Goal: Task Accomplishment & Management: Complete application form

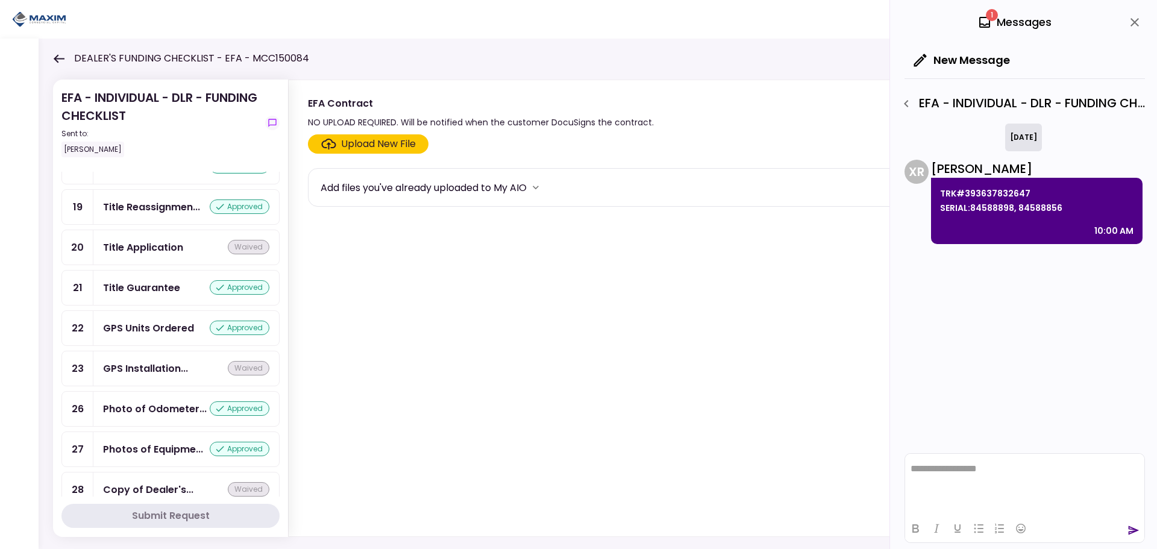
scroll to position [941, 0]
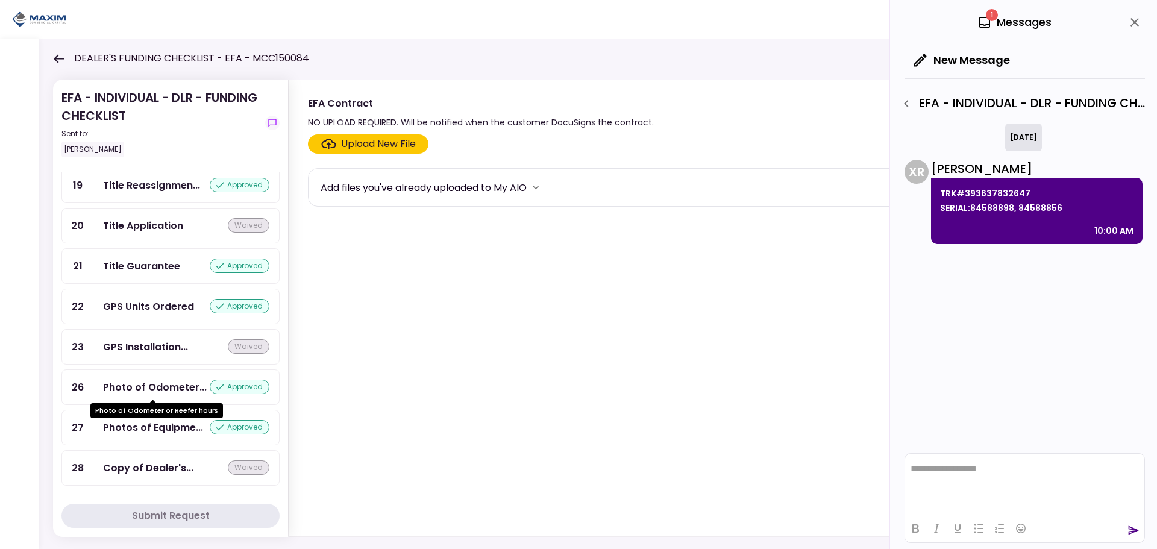
click at [125, 390] on div "Photo of Odometer..." at bounding box center [155, 387] width 104 height 15
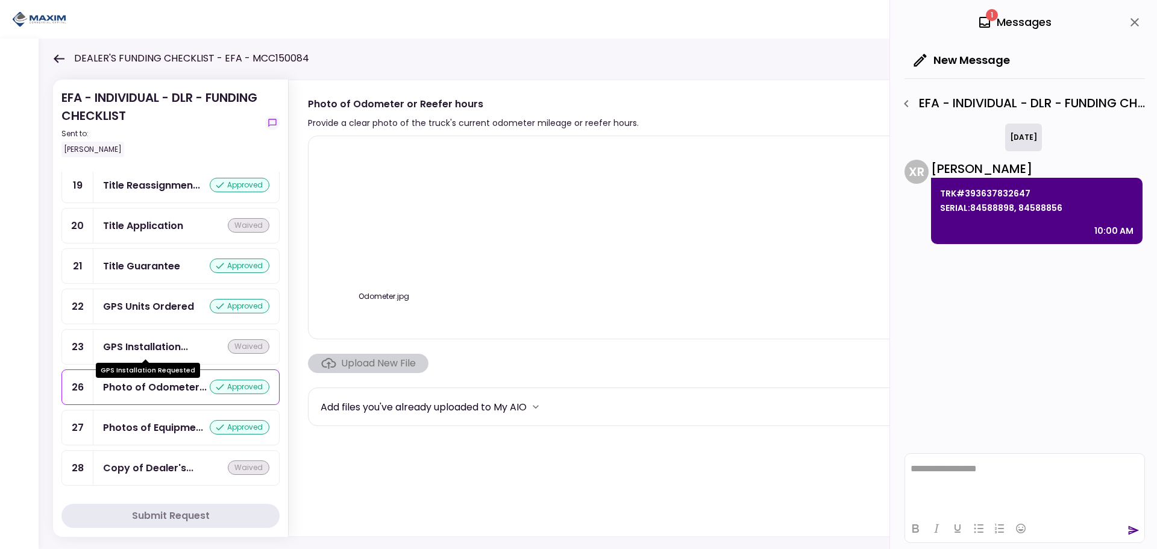
click at [129, 343] on div "GPS Installation..." at bounding box center [145, 346] width 85 height 15
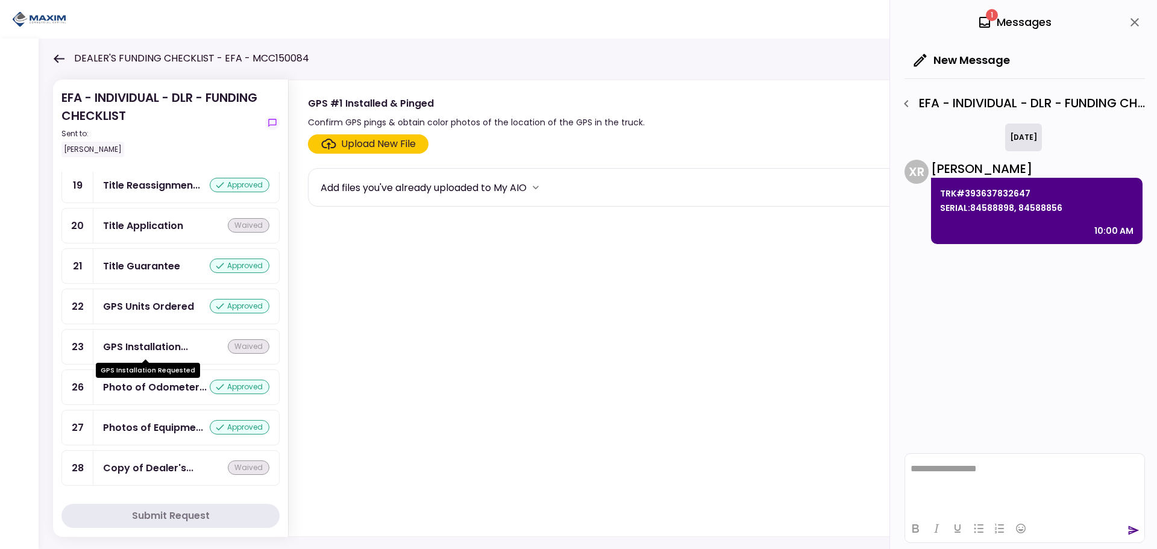
click at [144, 298] on div "GPS Units Ordered approved" at bounding box center [186, 306] width 186 height 34
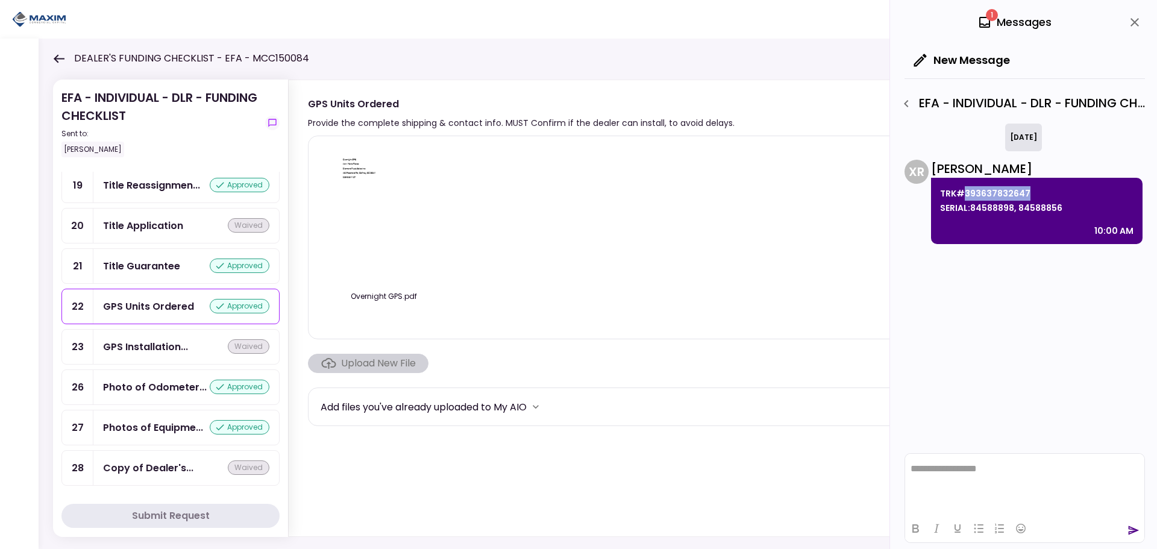
drag, startPoint x: 1033, startPoint y: 192, endPoint x: 963, endPoint y: 196, distance: 69.4
click at [963, 197] on p "TRK#393637832647 SERIAL:84588898, 84588856" at bounding box center [1037, 200] width 194 height 29
copy p "393637832647"
click at [1060, 209] on p "TRK#393637832647 SERIAL:84588898, 84588856" at bounding box center [1037, 200] width 194 height 29
drag, startPoint x: 1068, startPoint y: 209, endPoint x: 970, endPoint y: 211, distance: 98.3
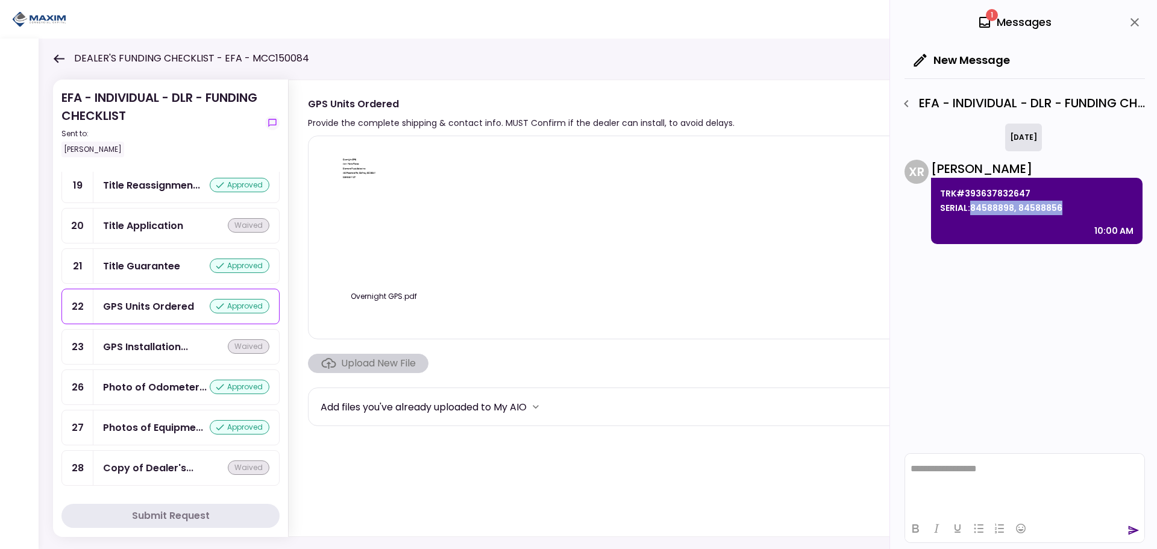
click at [970, 211] on p "TRK#393637832647 SERIAL:84588898, 84588856" at bounding box center [1037, 200] width 194 height 29
copy p "84588898, 84588856"
click at [1007, 274] on div "26 Sep 2025 X R Xiomara Rodriguez TRK#393637832647 SERIAL:84588898, 84588856 10…" at bounding box center [1025, 286] width 241 height 324
click at [61, 59] on icon at bounding box center [59, 58] width 11 height 8
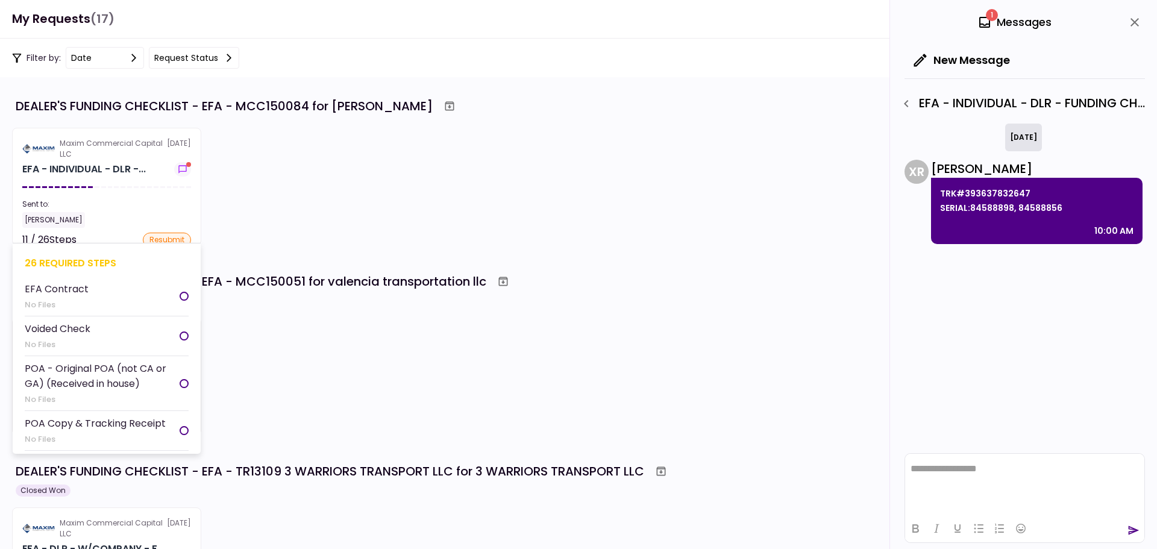
click at [134, 205] on div "Sent to:" at bounding box center [106, 204] width 169 height 11
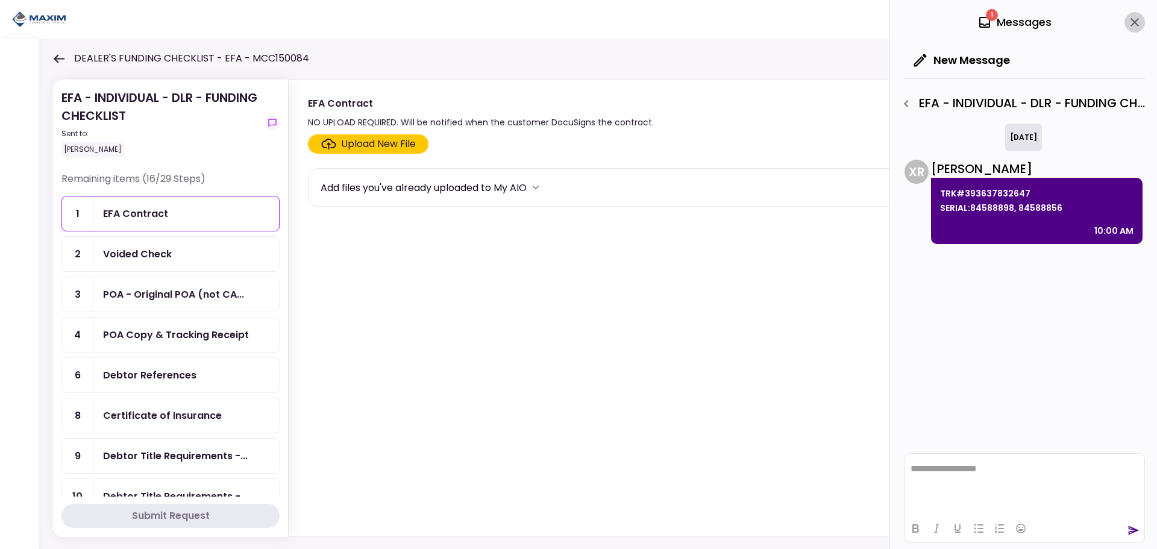
click at [1133, 20] on icon "close" at bounding box center [1135, 22] width 8 height 8
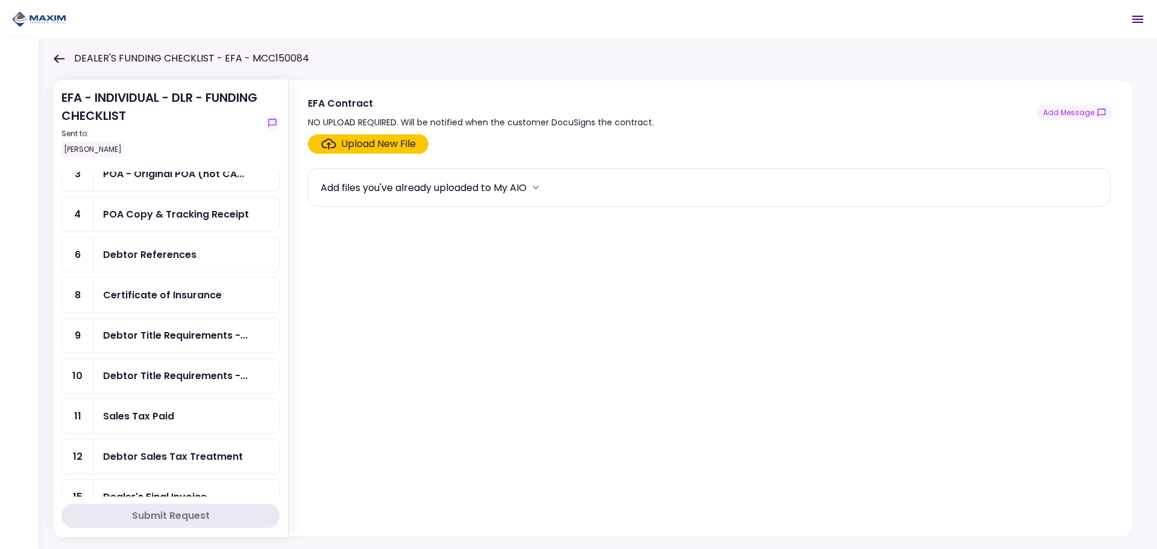
scroll to position [181, 0]
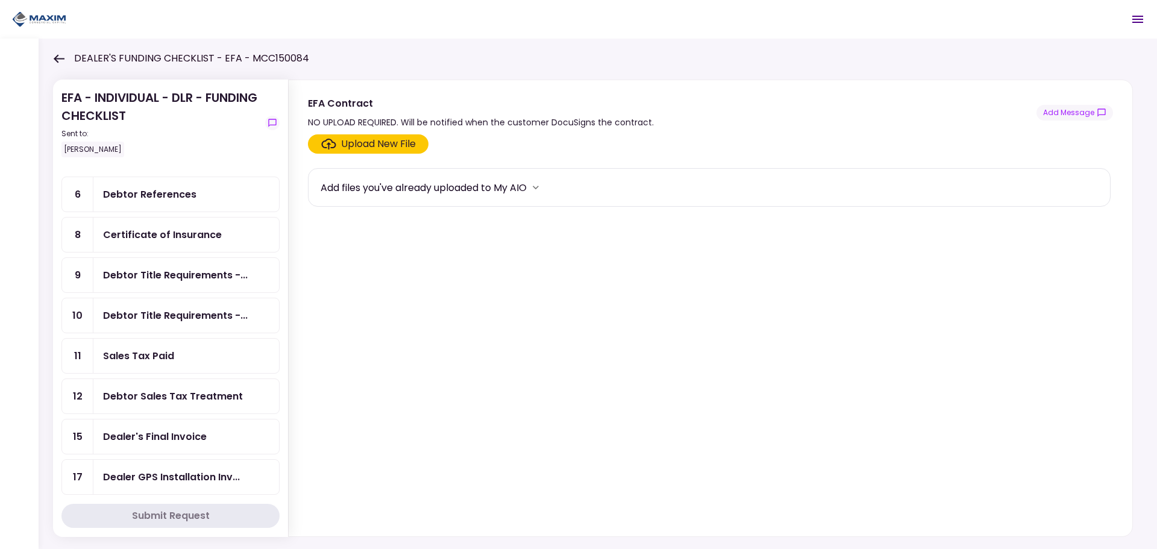
click at [172, 213] on ul "1 EFA Contract 2 Voided Check 3 POA - Original POA (not CA... 4 POA Copy & Trac…" at bounding box center [170, 345] width 218 height 661
click at [163, 197] on div "Debtor References" at bounding box center [149, 194] width 93 height 15
click at [380, 148] on div "Upload New File" at bounding box center [378, 144] width 75 height 14
click at [0, 0] on input "Upload New File" at bounding box center [0, 0] width 0 height 0
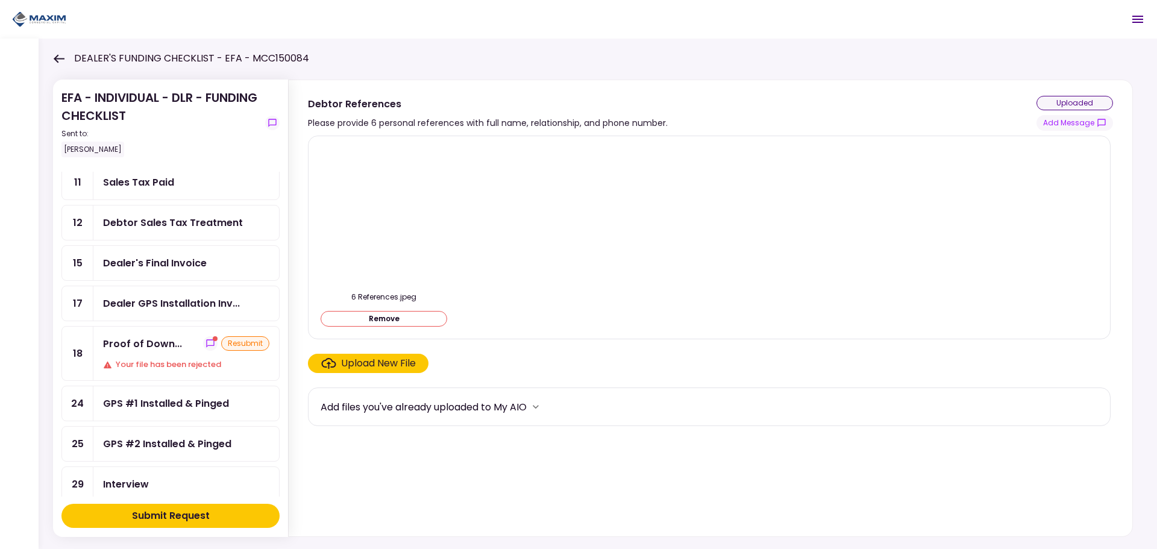
scroll to position [362, 0]
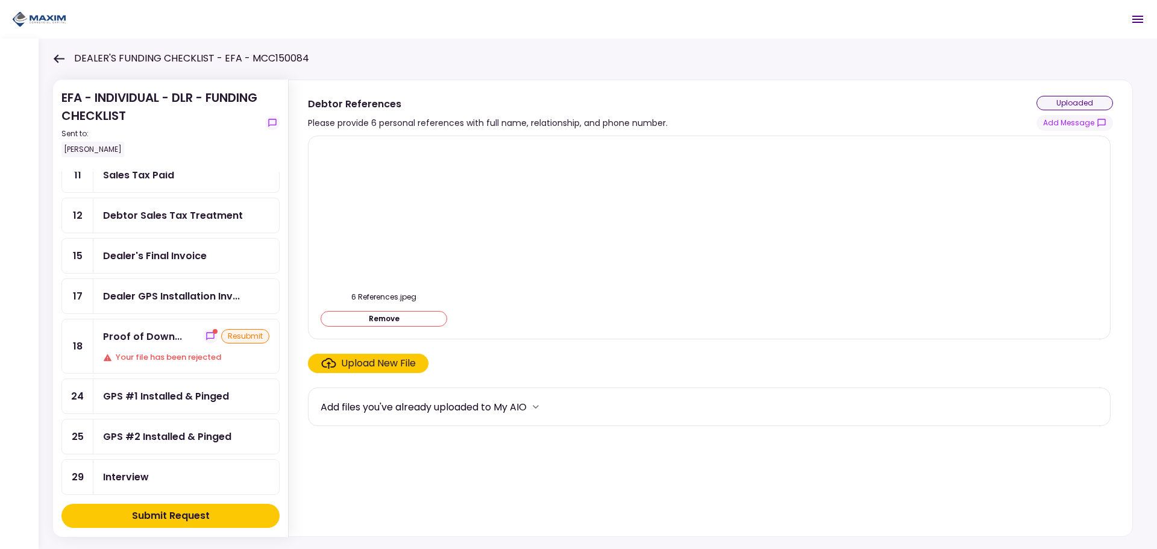
click at [166, 513] on div "Submit Request" at bounding box center [171, 516] width 78 height 14
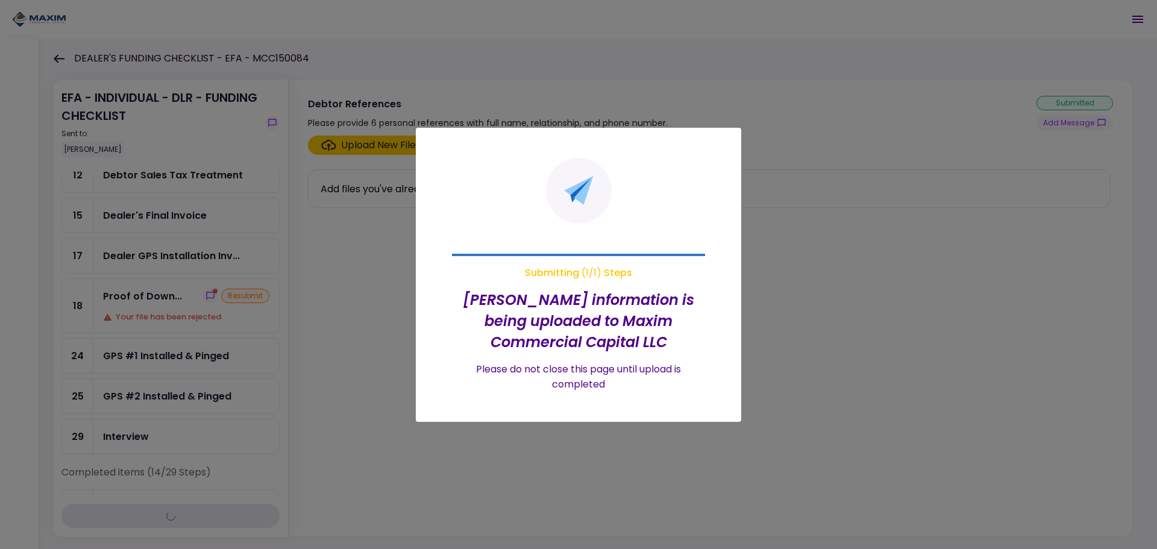
scroll to position [321, 0]
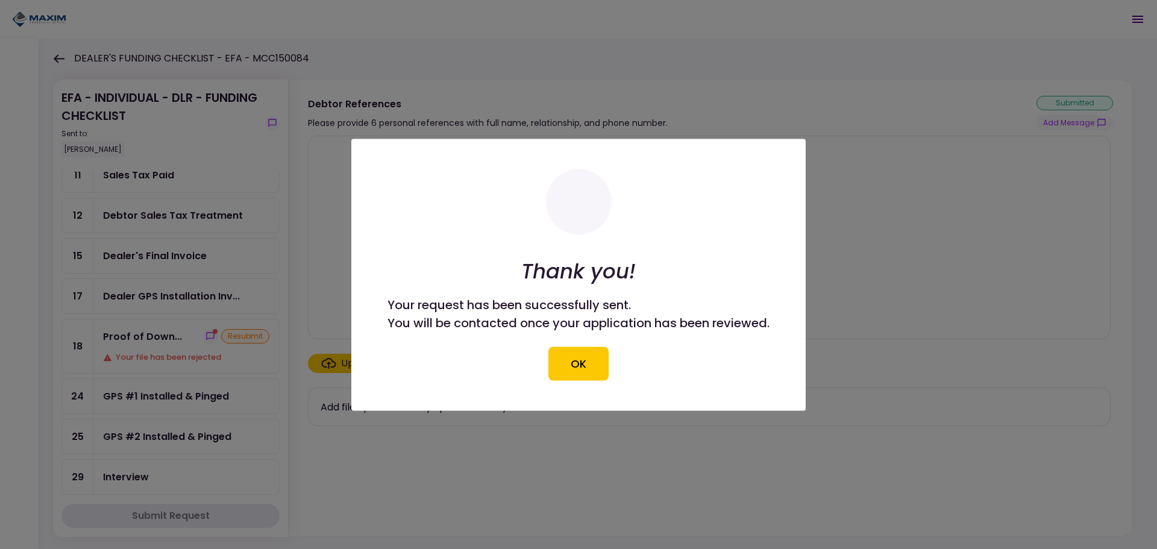
click at [602, 367] on button "OK" at bounding box center [579, 364] width 60 height 34
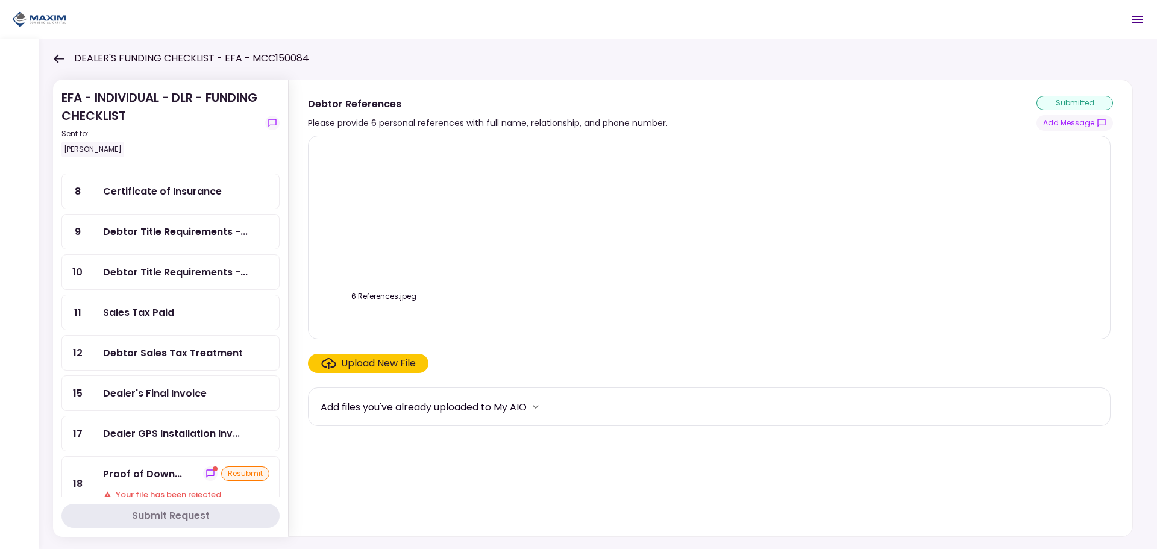
scroll to position [0, 0]
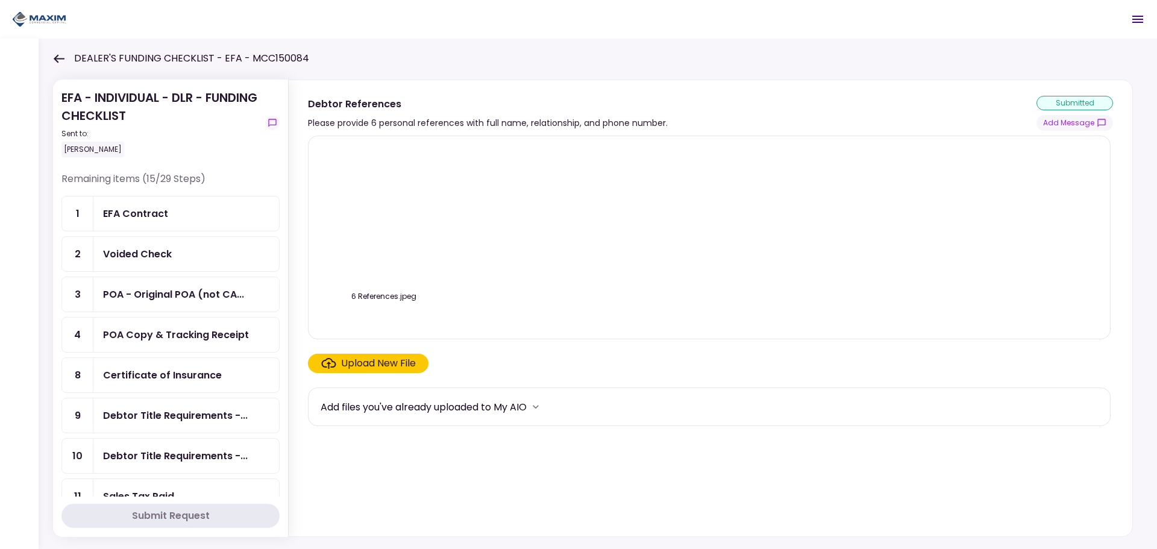
click at [145, 226] on div "EFA Contract" at bounding box center [186, 214] width 186 height 34
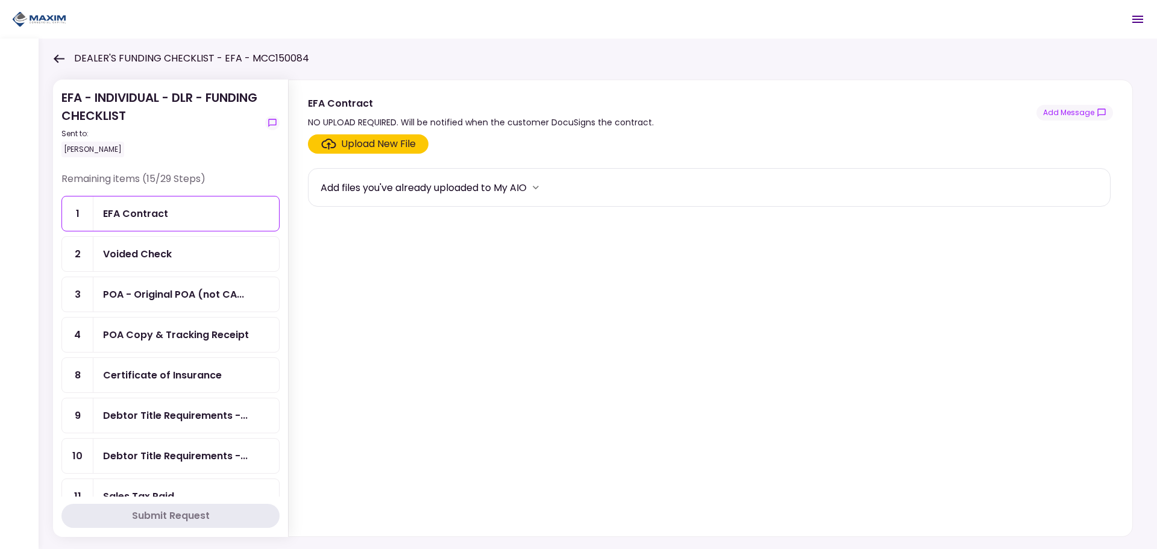
click at [142, 248] on div "Voided Check" at bounding box center [137, 254] width 69 height 15
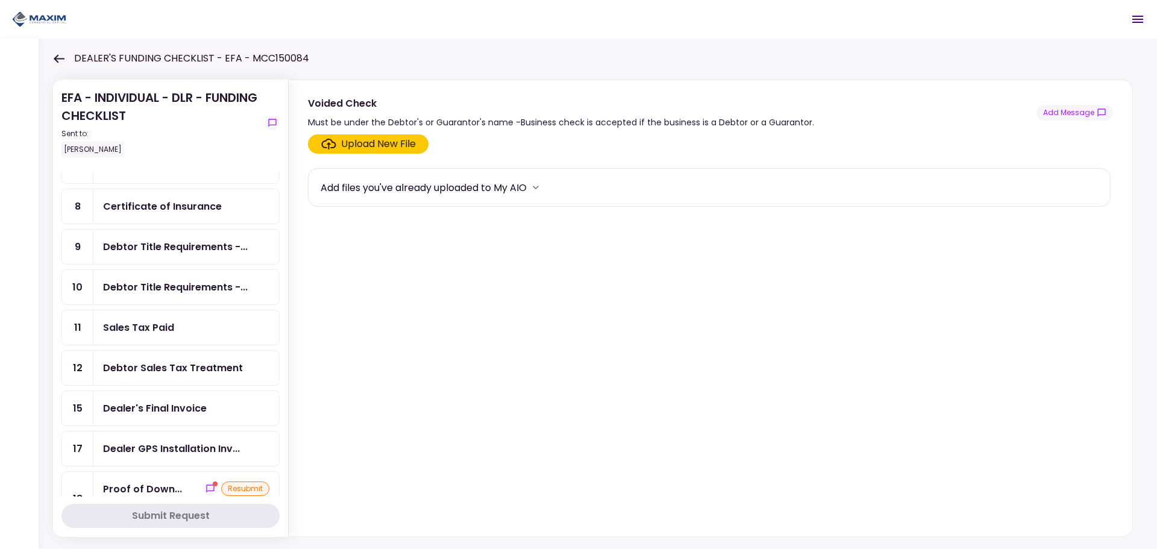
scroll to position [181, 0]
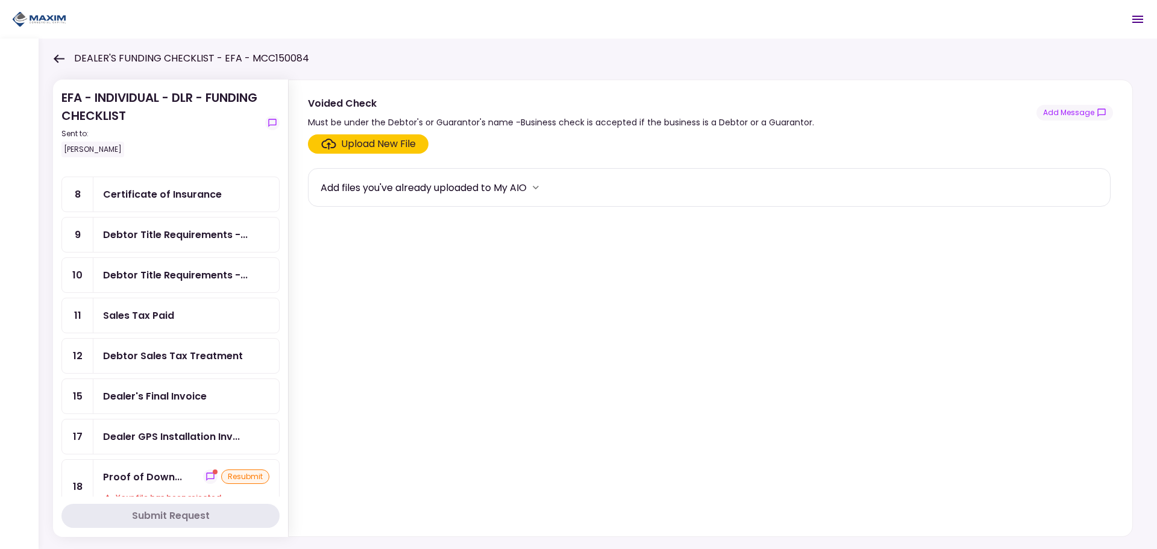
click at [145, 318] on div "Sales Tax Paid" at bounding box center [138, 315] width 71 height 15
click at [133, 354] on div "Debtor Sales Tax Treatment" at bounding box center [173, 355] width 140 height 15
click at [134, 389] on div "Dealer's Final Invoice" at bounding box center [155, 396] width 104 height 15
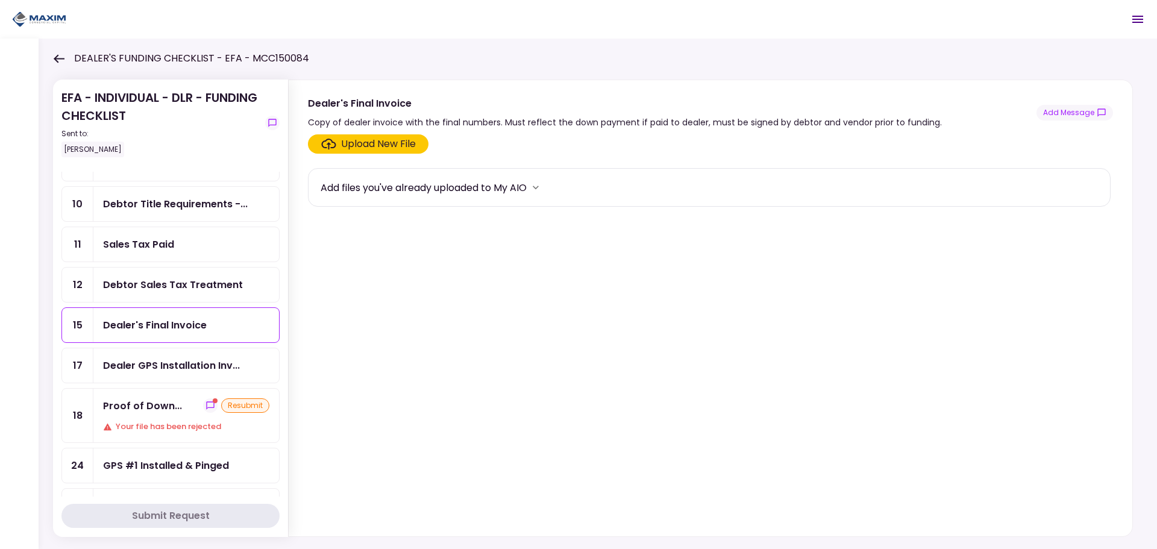
scroll to position [422, 0]
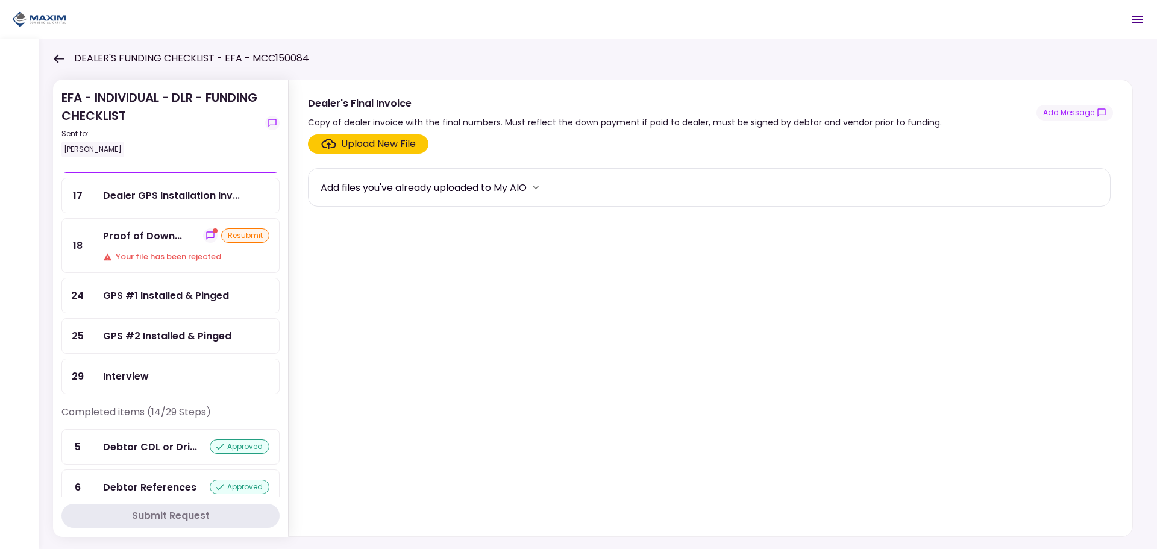
click at [166, 247] on div "Proof of Down... resubmit Your file has been rejected" at bounding box center [186, 246] width 186 height 54
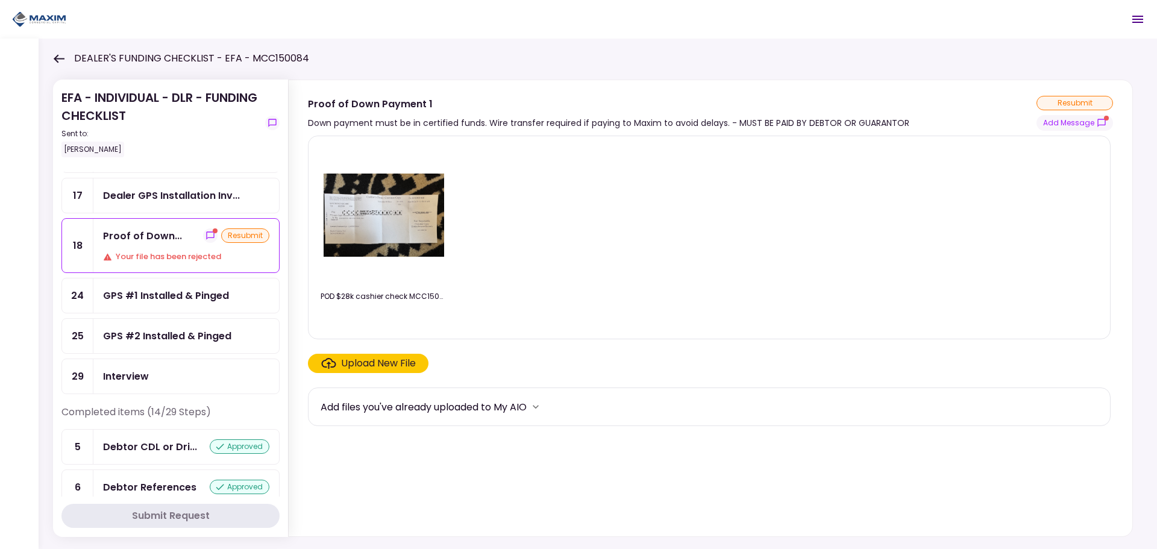
click at [126, 377] on div "Interview" at bounding box center [126, 376] width 46 height 15
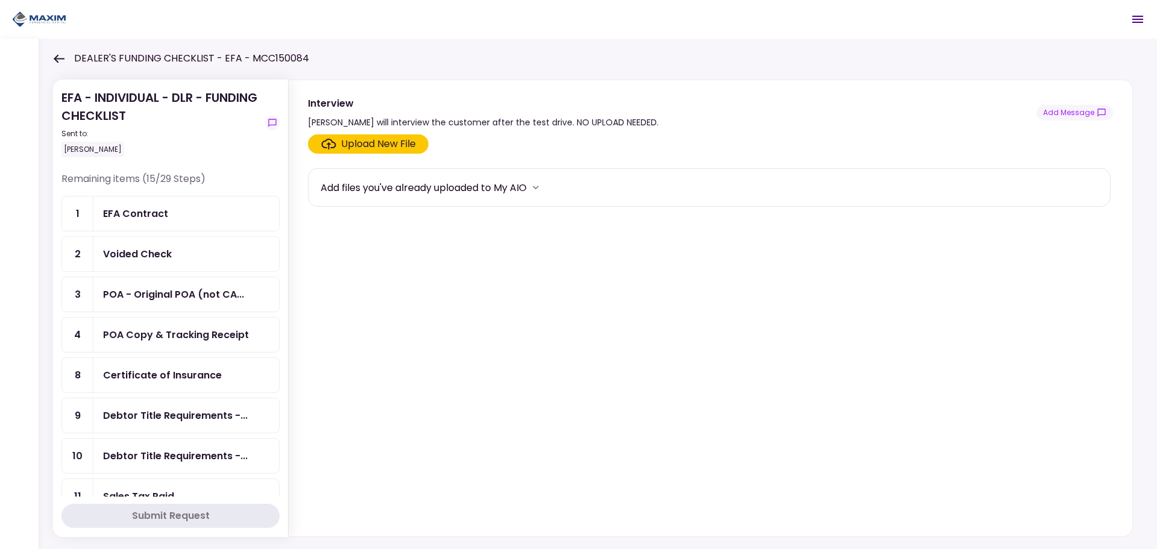
click at [151, 231] on ul "1 EFA Contract 2 Voided Check 3 POA - Original POA (not CA... 4 POA Copy & Trac…" at bounding box center [170, 506] width 218 height 620
click at [149, 252] on div "Voided Check" at bounding box center [137, 254] width 69 height 15
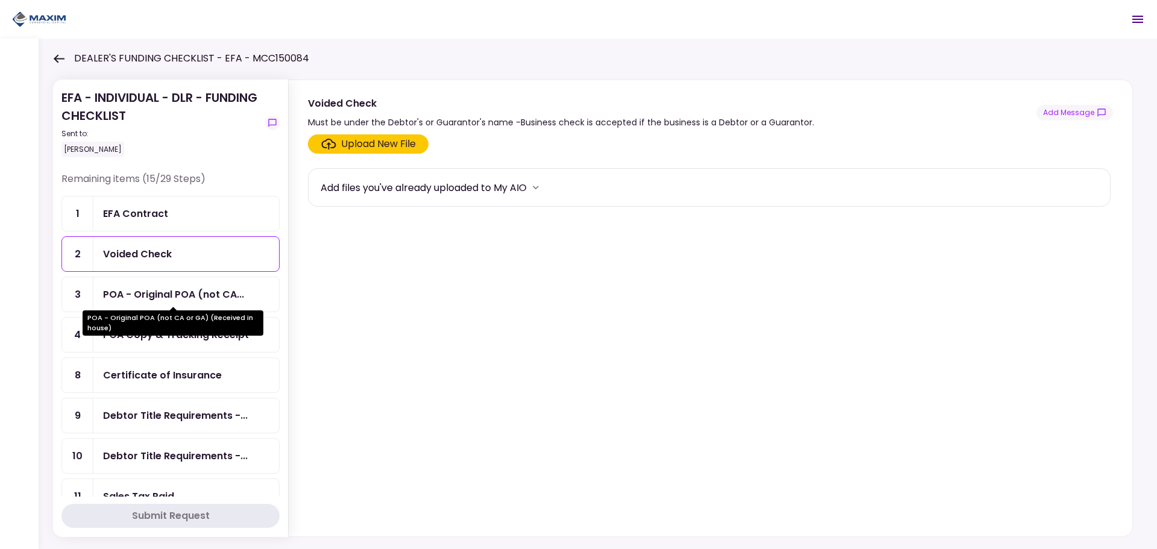
click at [184, 295] on div "POA - Original POA (not CA..." at bounding box center [173, 294] width 141 height 15
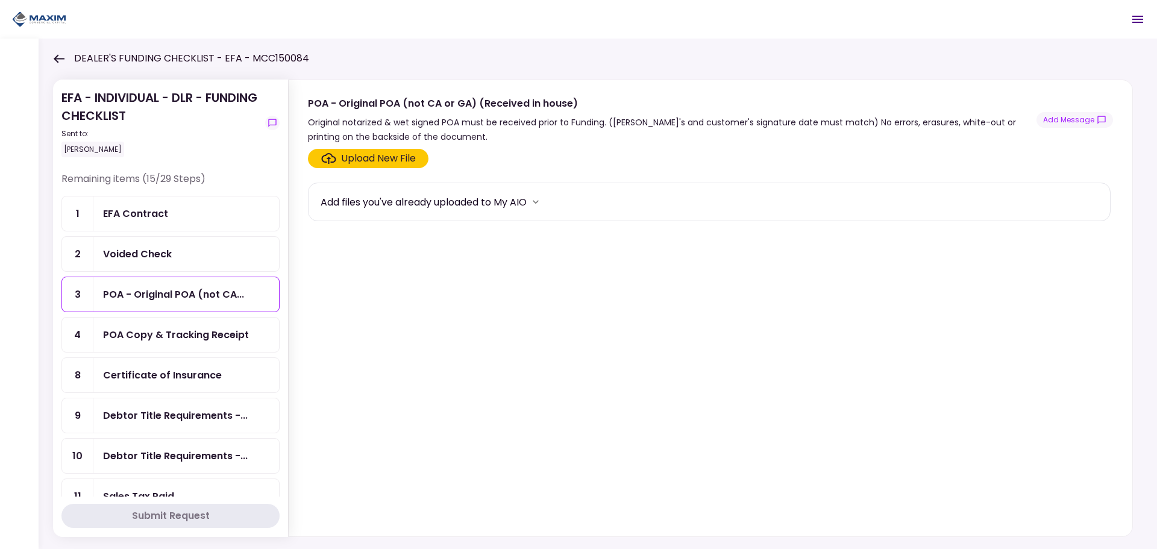
click at [136, 334] on div "POA Copy & Tracking Receipt" at bounding box center [176, 334] width 146 height 15
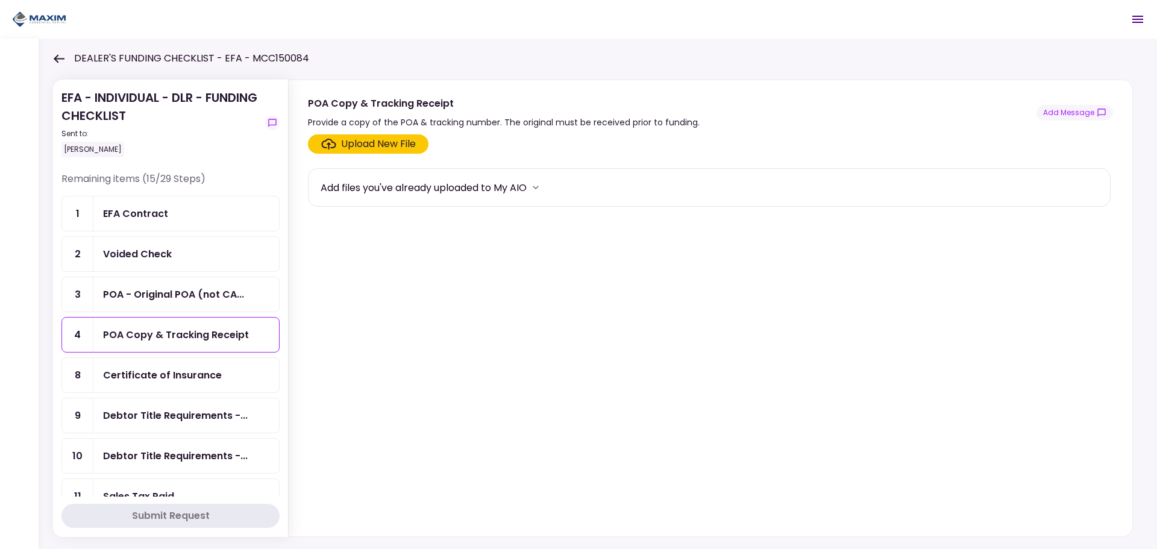
click at [365, 148] on div "Upload New File" at bounding box center [378, 144] width 75 height 14
click at [0, 0] on input "Upload New File" at bounding box center [0, 0] width 0 height 0
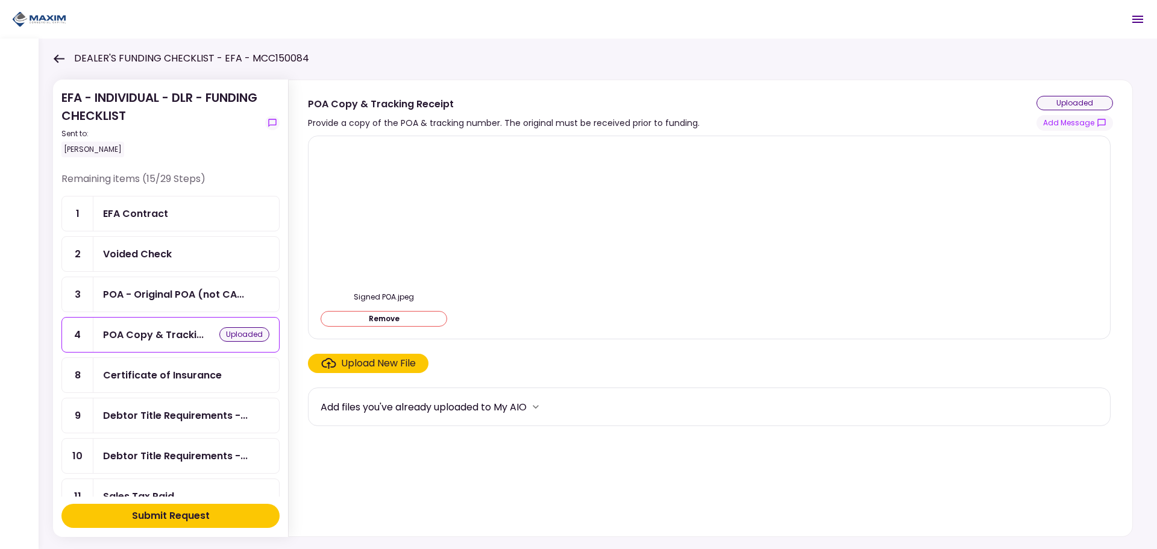
click at [385, 140] on div "Signed POA.jpeg Remove" at bounding box center [709, 238] width 803 height 204
click at [370, 367] on div "Upload New File" at bounding box center [378, 363] width 75 height 14
click at [0, 0] on input "Upload New File" at bounding box center [0, 0] width 0 height 0
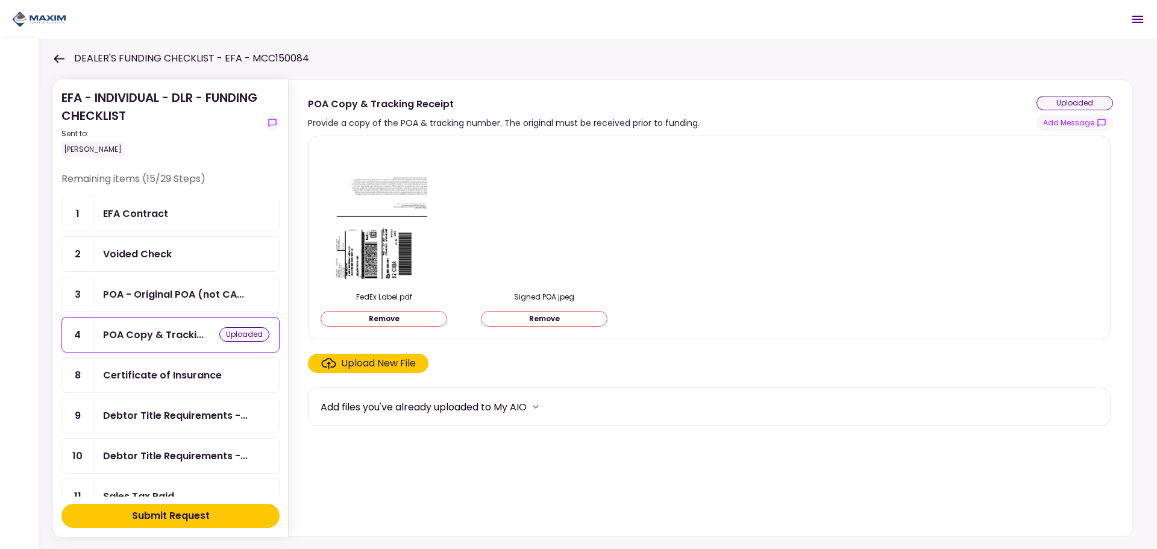
click at [386, 222] on img at bounding box center [383, 215] width 107 height 139
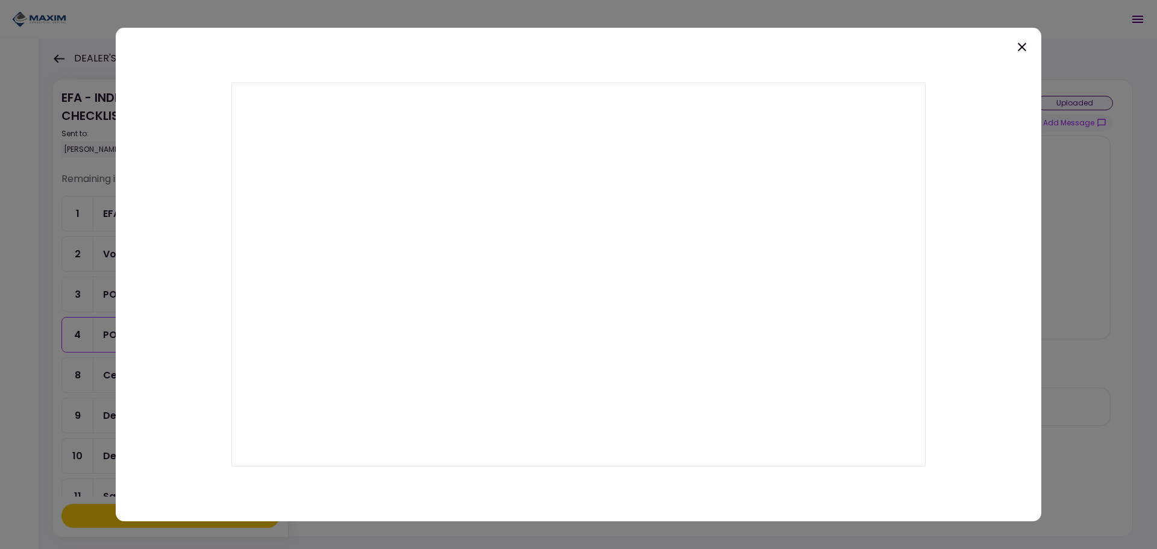
click at [1022, 46] on icon at bounding box center [1022, 47] width 8 height 8
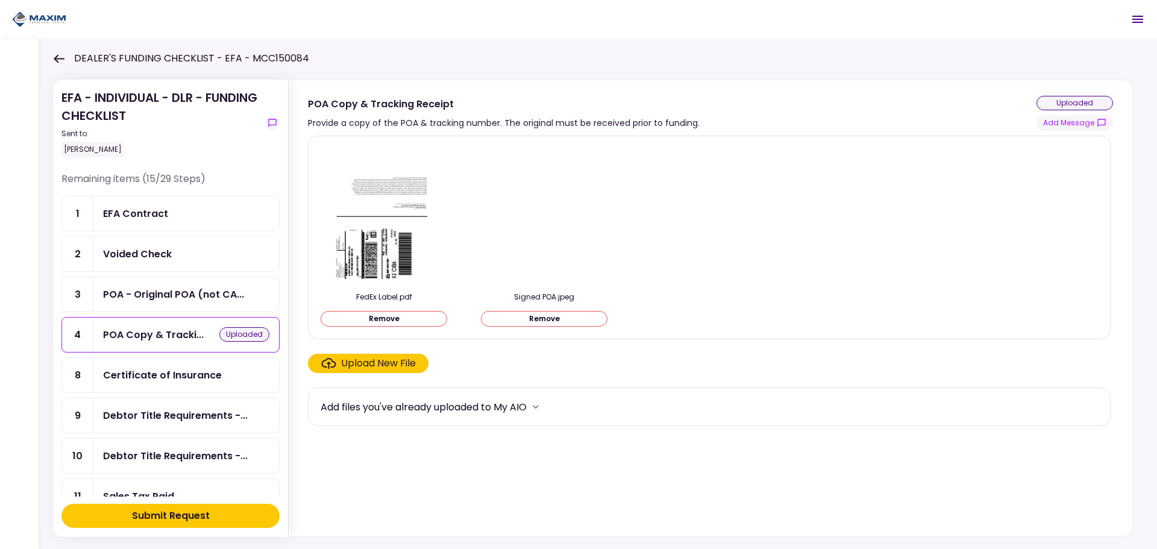
click at [544, 215] on img at bounding box center [544, 215] width 0 height 0
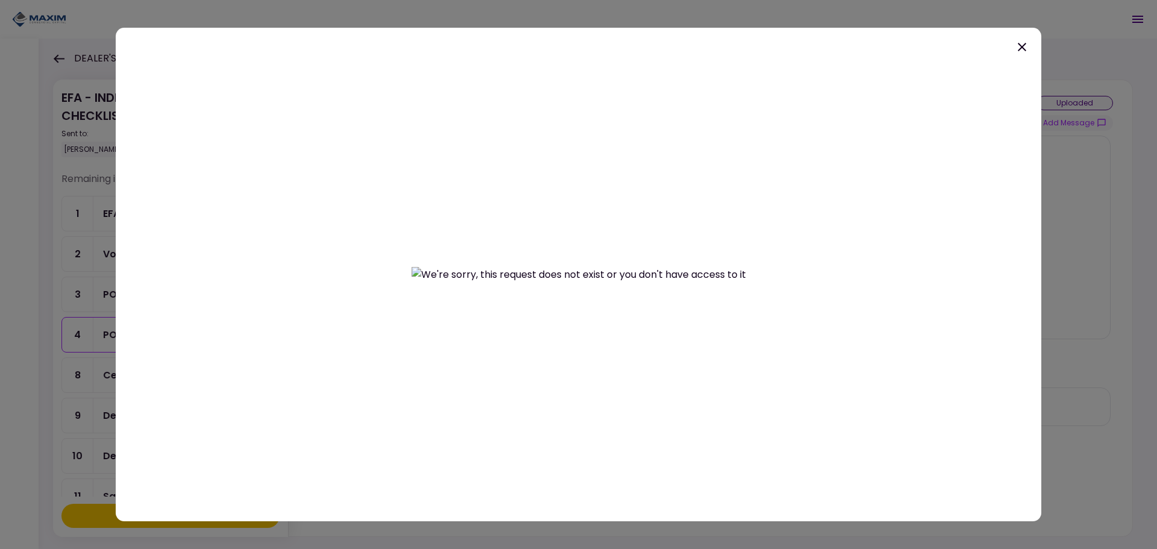
click at [1018, 47] on icon at bounding box center [1022, 47] width 14 height 14
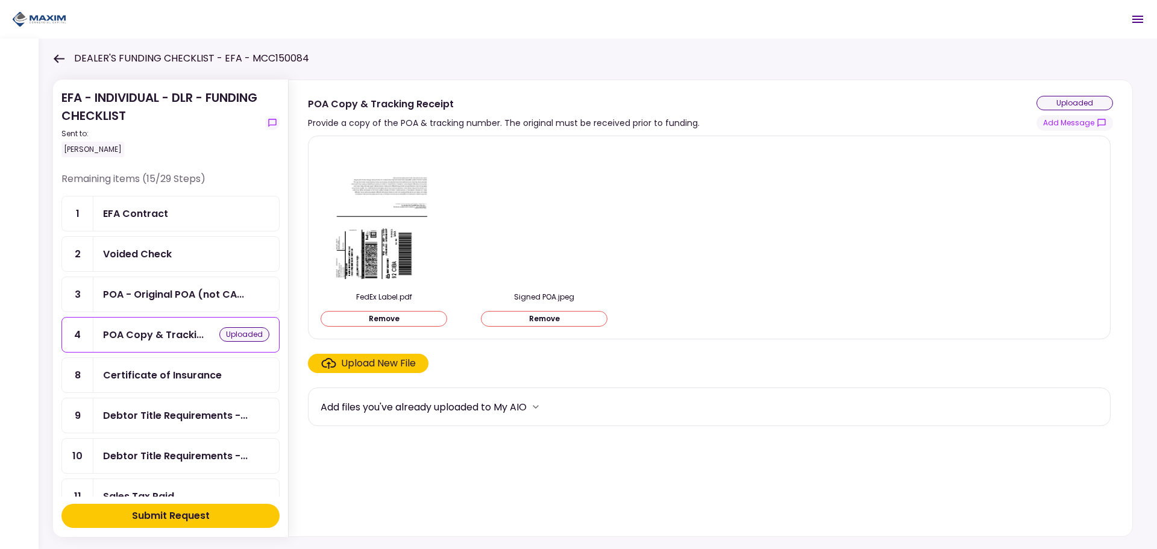
click at [202, 514] on div "Submit Request" at bounding box center [171, 516] width 78 height 14
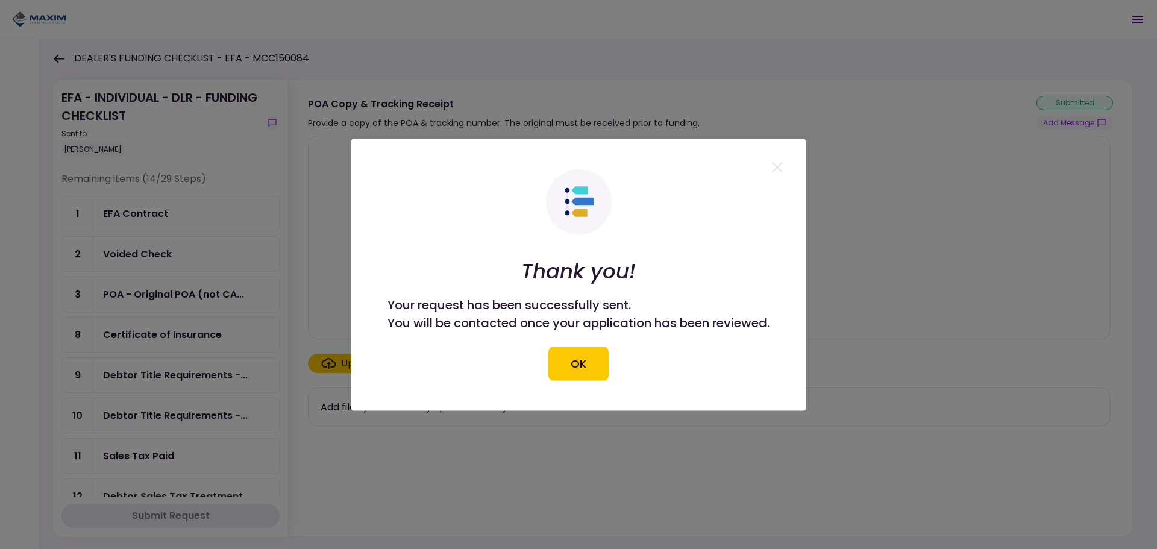
click at [587, 352] on button "OK" at bounding box center [579, 364] width 60 height 34
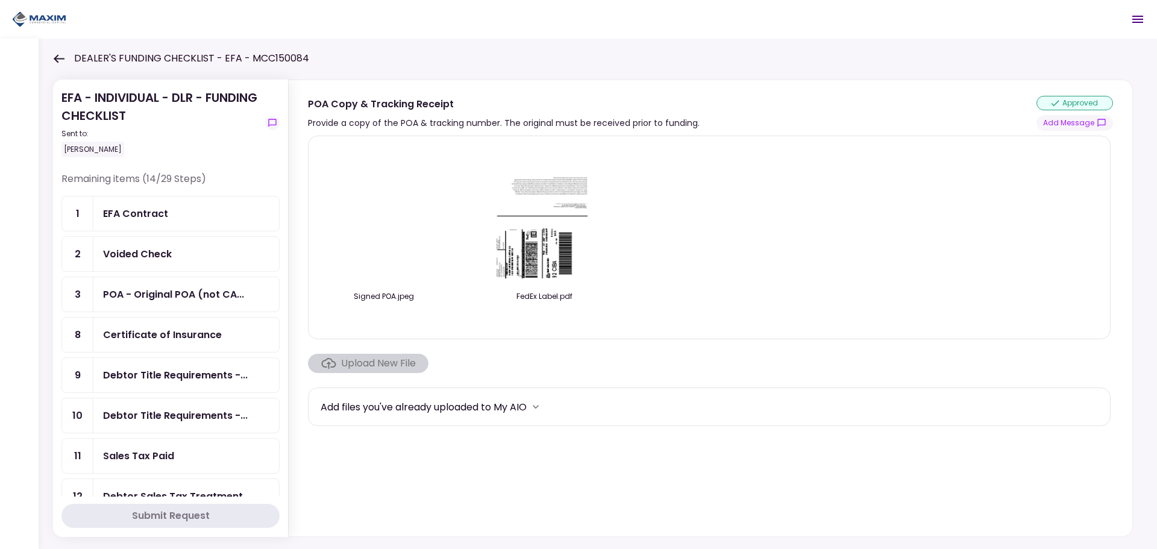
click at [114, 195] on div "Remaining items (14/29 Steps)" at bounding box center [170, 184] width 218 height 24
click at [221, 344] on div "Certificate of Insurance" at bounding box center [186, 335] width 186 height 34
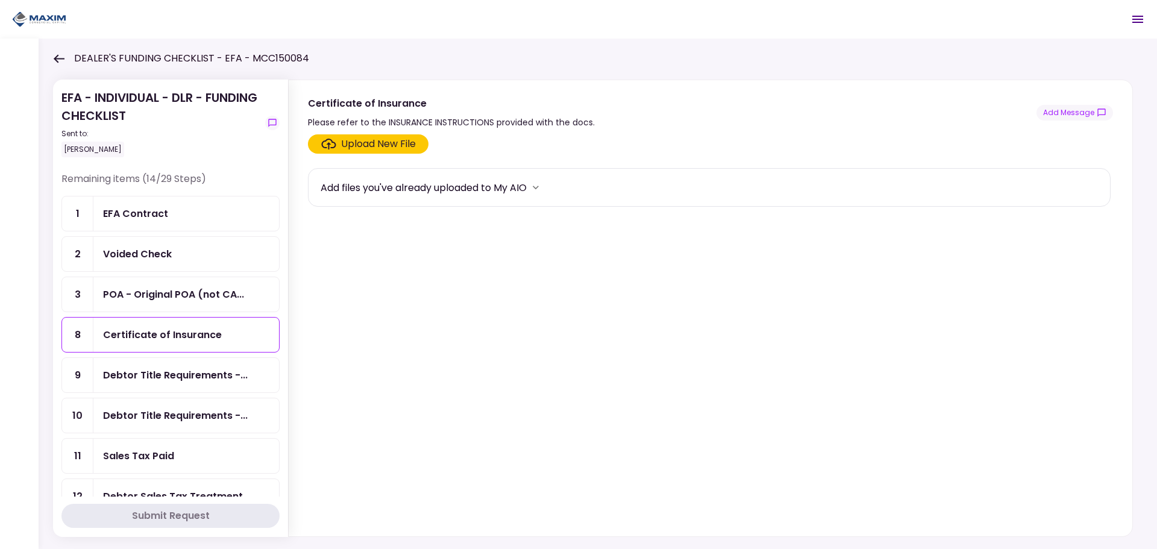
click at [142, 184] on div "Remaining items (14/29 Steps)" at bounding box center [170, 184] width 218 height 24
click at [118, 259] on div "Voided Check" at bounding box center [137, 254] width 69 height 15
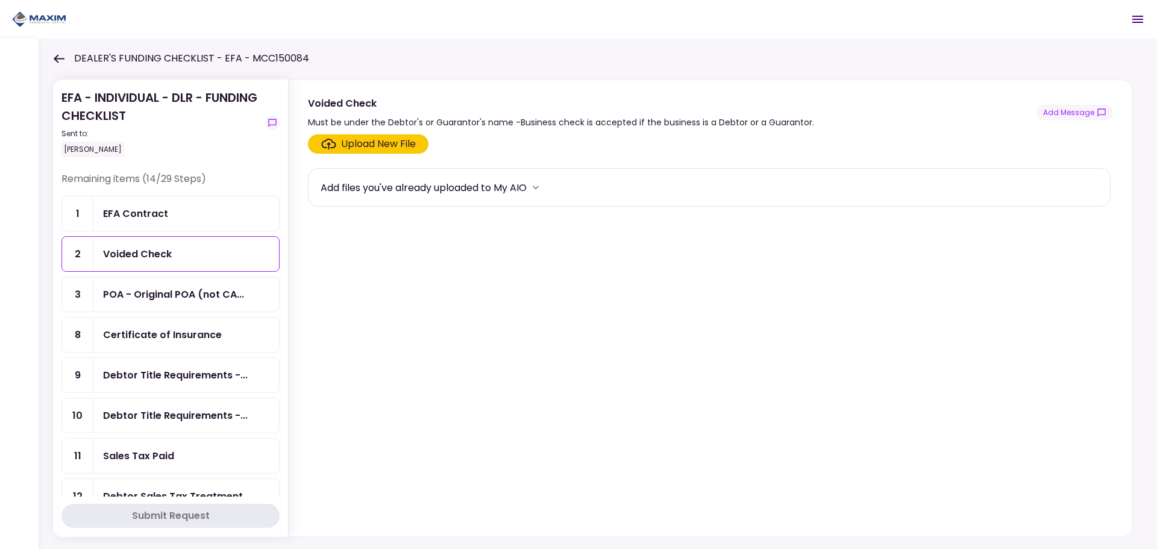
click at [324, 139] on icon "Click here to upload the required document" at bounding box center [328, 144] width 15 height 11
click at [0, 0] on input "Upload New File" at bounding box center [0, 0] width 0 height 0
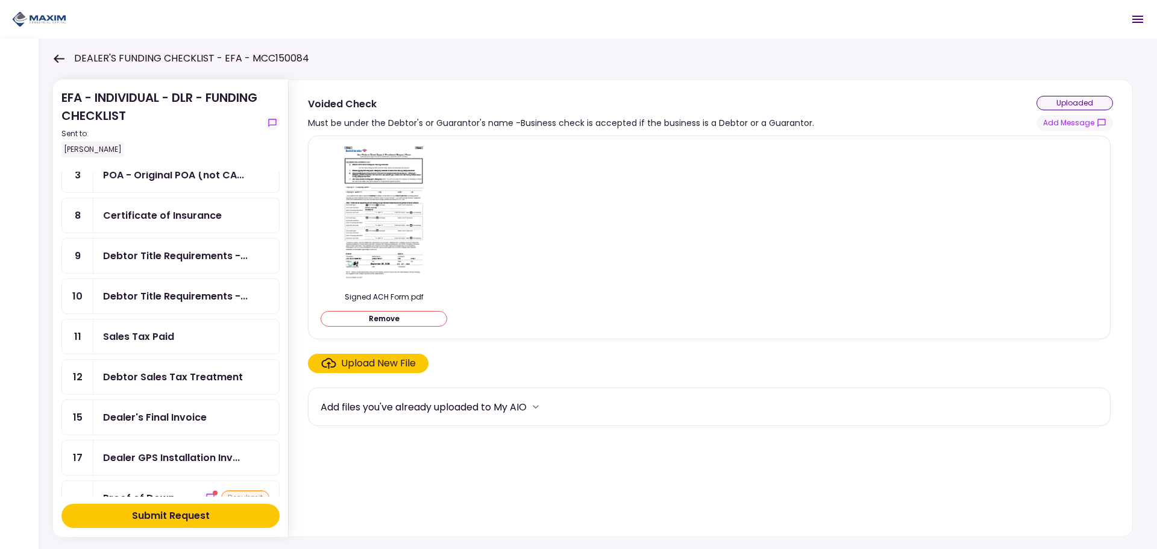
scroll to position [121, 0]
click at [151, 335] on div "Sales Tax Paid" at bounding box center [138, 335] width 71 height 15
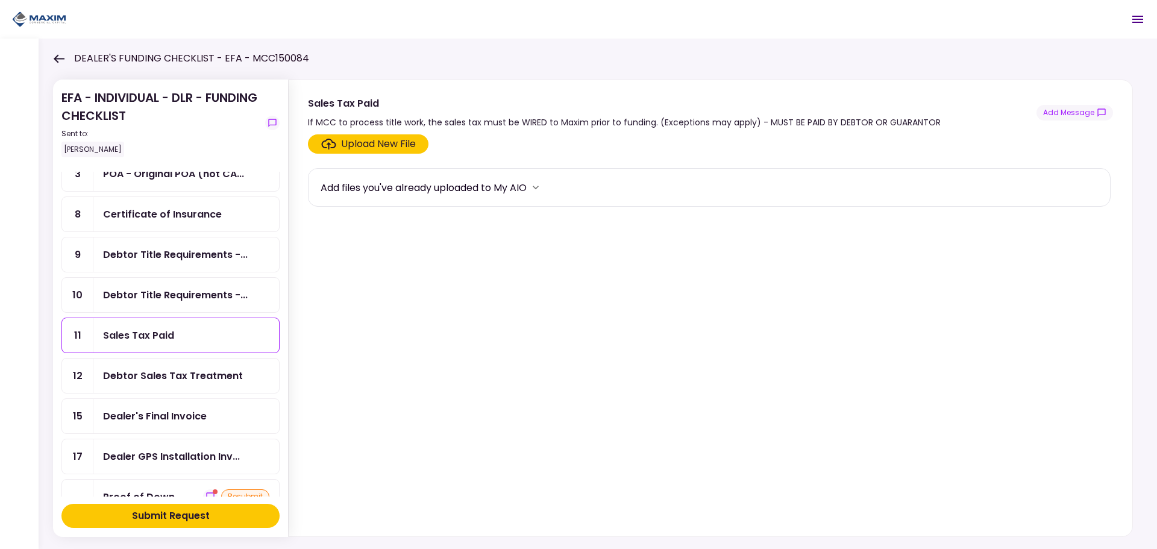
click at [156, 414] on div "Dealer's Final Invoice" at bounding box center [155, 416] width 104 height 15
click at [361, 139] on div "Upload New File" at bounding box center [378, 144] width 75 height 14
click at [0, 0] on input "Upload New File" at bounding box center [0, 0] width 0 height 0
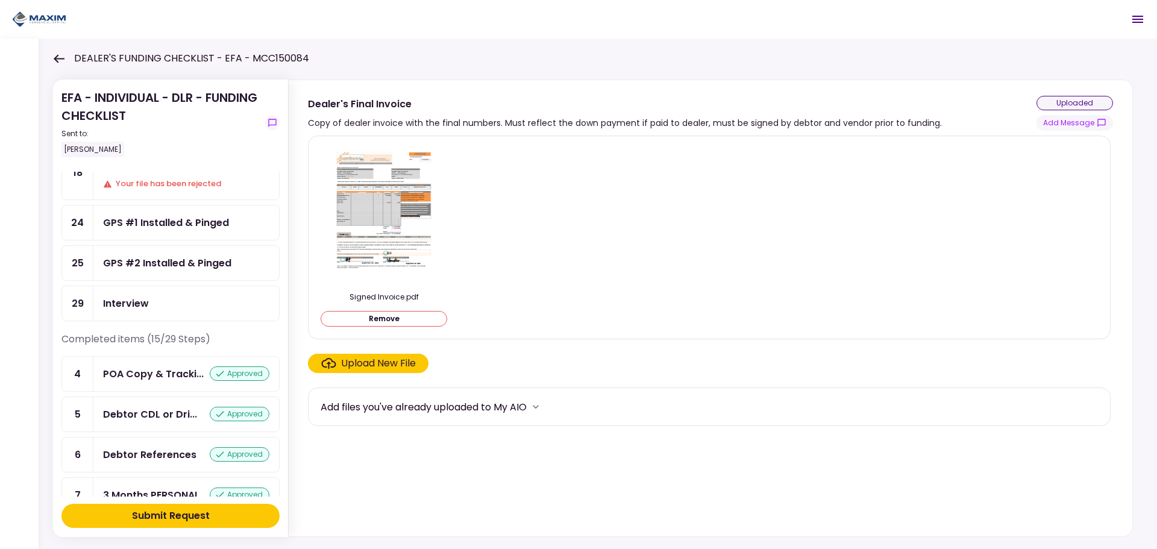
scroll to position [543, 0]
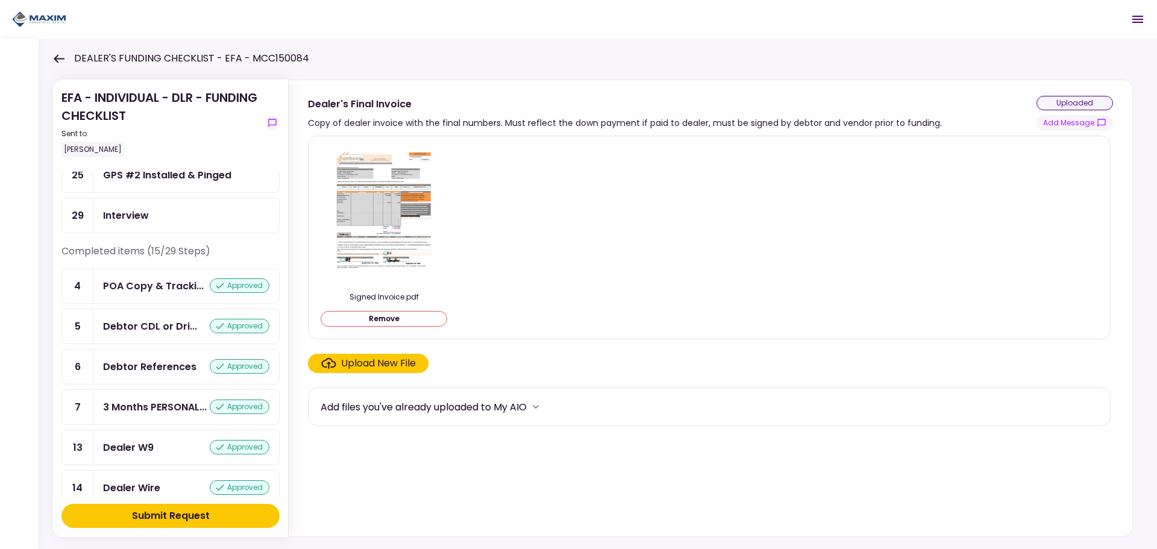
click at [182, 514] on div "Submit Request" at bounding box center [171, 516] width 78 height 14
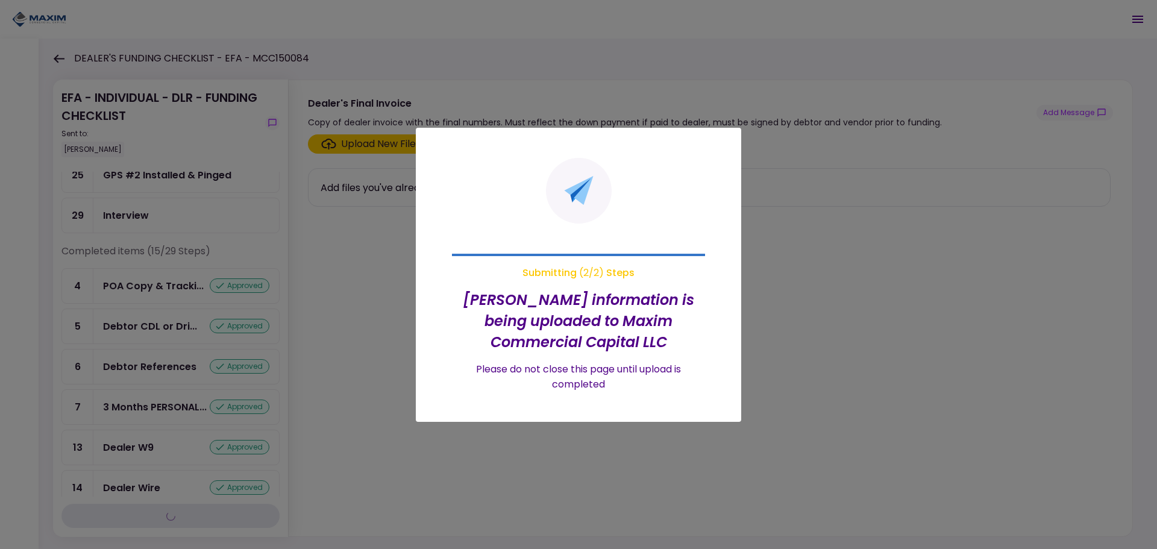
scroll to position [421, 0]
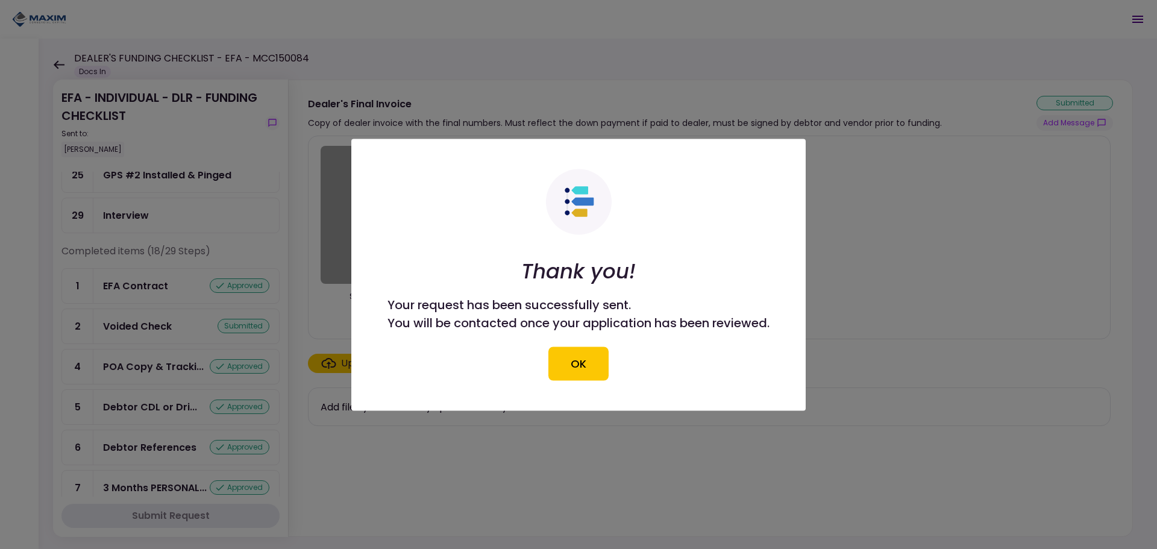
click at [568, 379] on button "OK" at bounding box center [579, 364] width 60 height 34
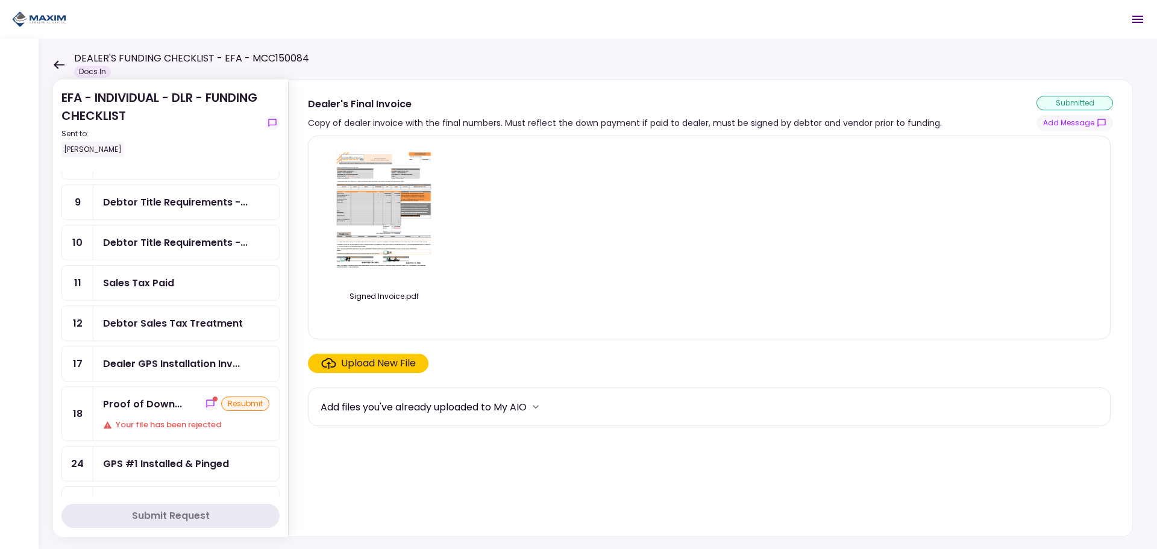
scroll to position [121, 0]
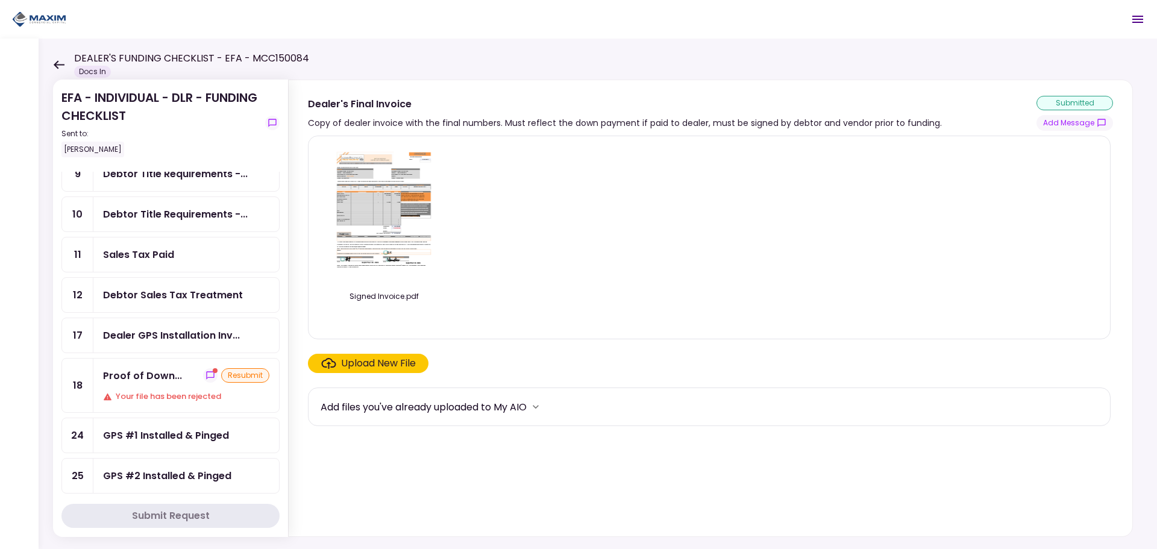
click at [158, 283] on div "Debtor Sales Tax Treatment" at bounding box center [186, 295] width 186 height 34
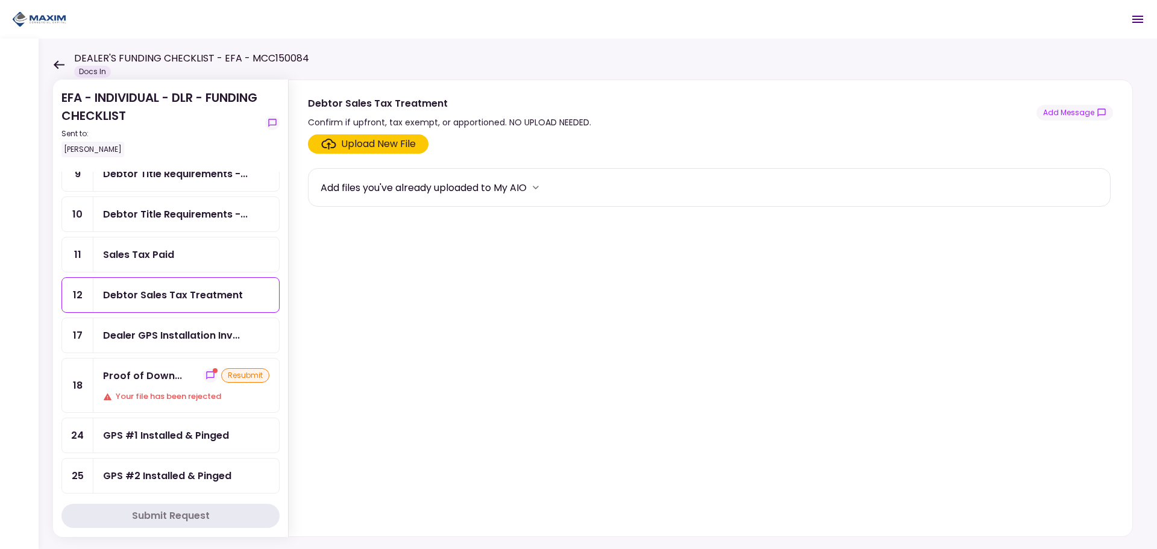
click at [160, 335] on div "Dealer GPS Installation Inv..." at bounding box center [171, 335] width 137 height 15
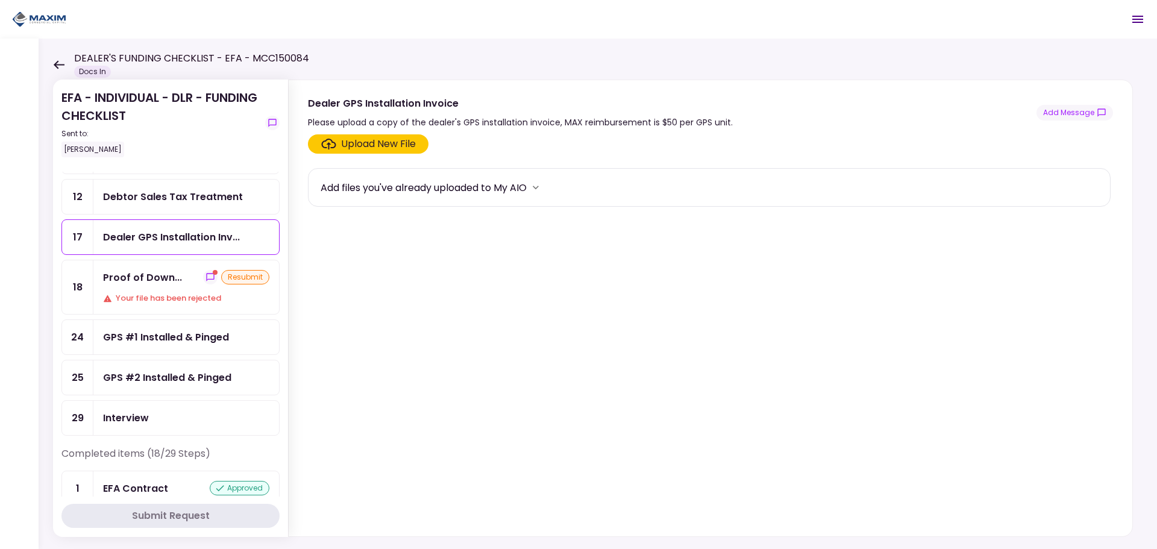
scroll to position [301, 0]
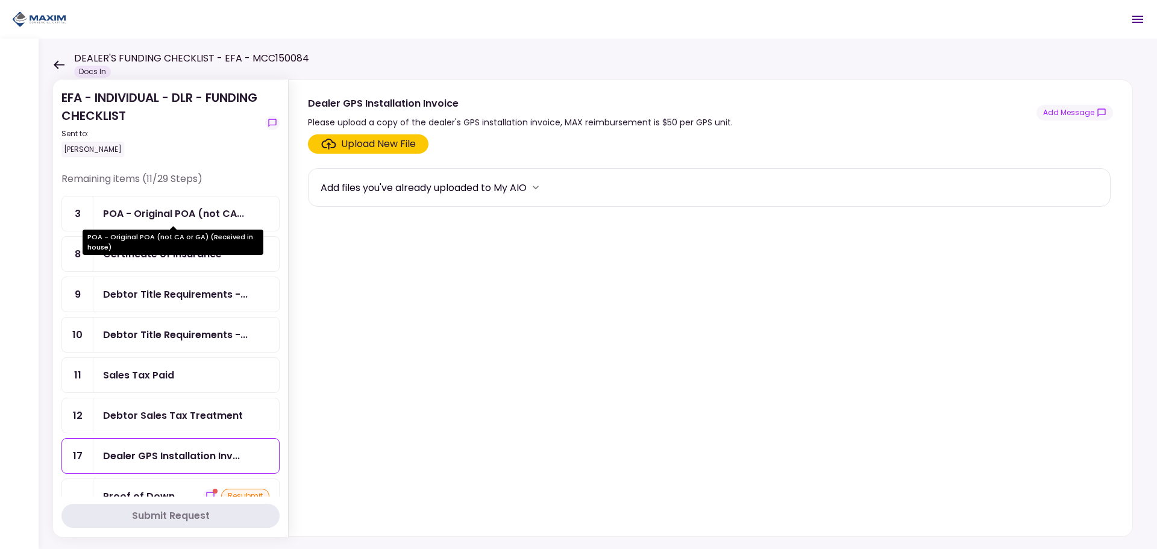
click at [138, 210] on div "POA - Original POA (not CA..." at bounding box center [173, 213] width 141 height 15
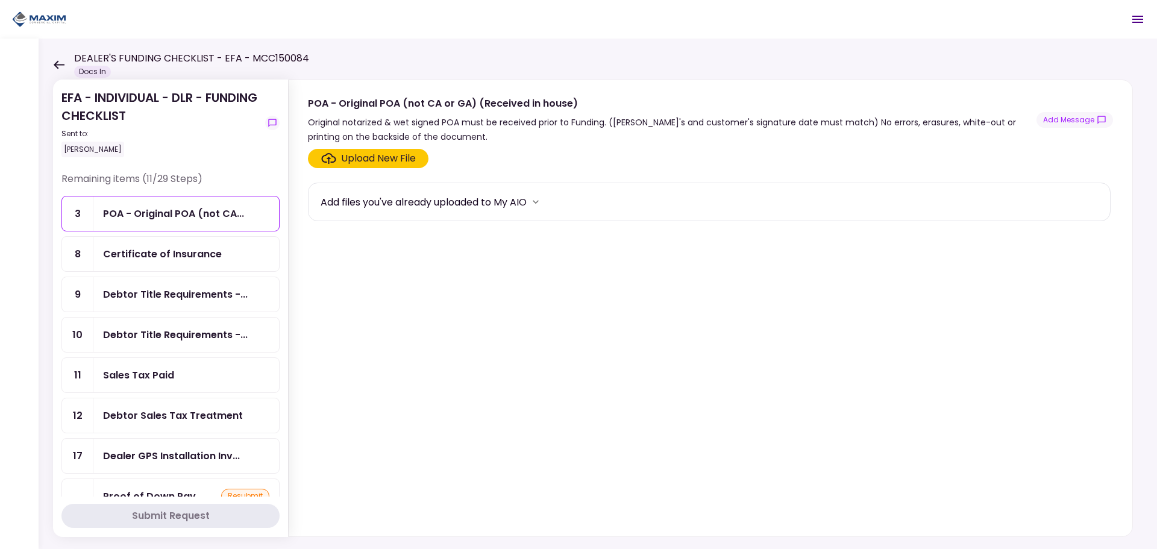
click at [121, 262] on div "Certificate of Insurance" at bounding box center [186, 254] width 186 height 34
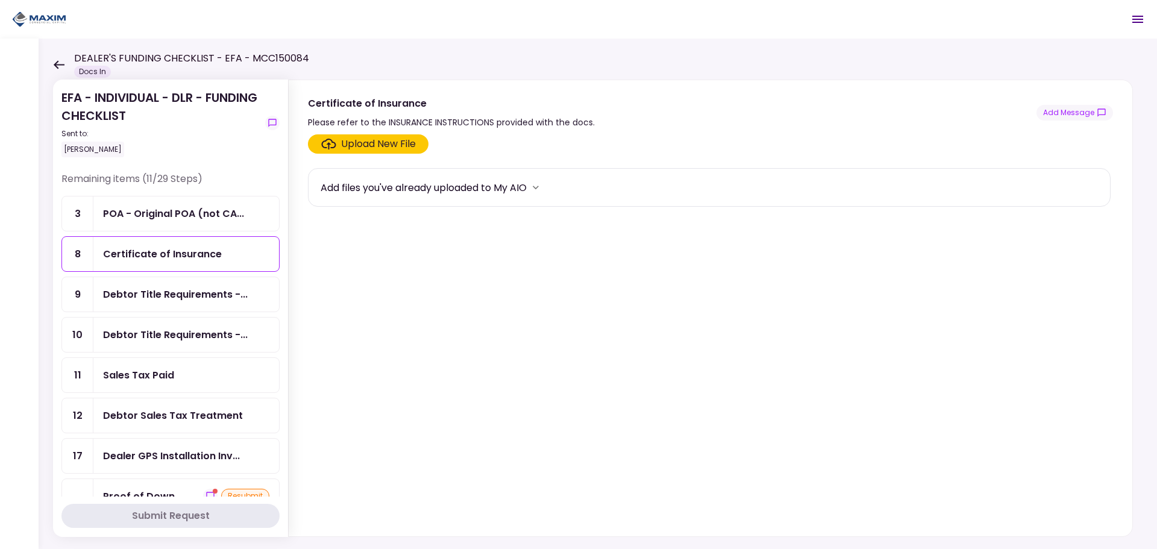
click at [137, 286] on div "Debtor Title Requirements -..." at bounding box center [186, 294] width 186 height 34
click at [141, 345] on div "Debtor Title Requirements -..." at bounding box center [186, 335] width 186 height 34
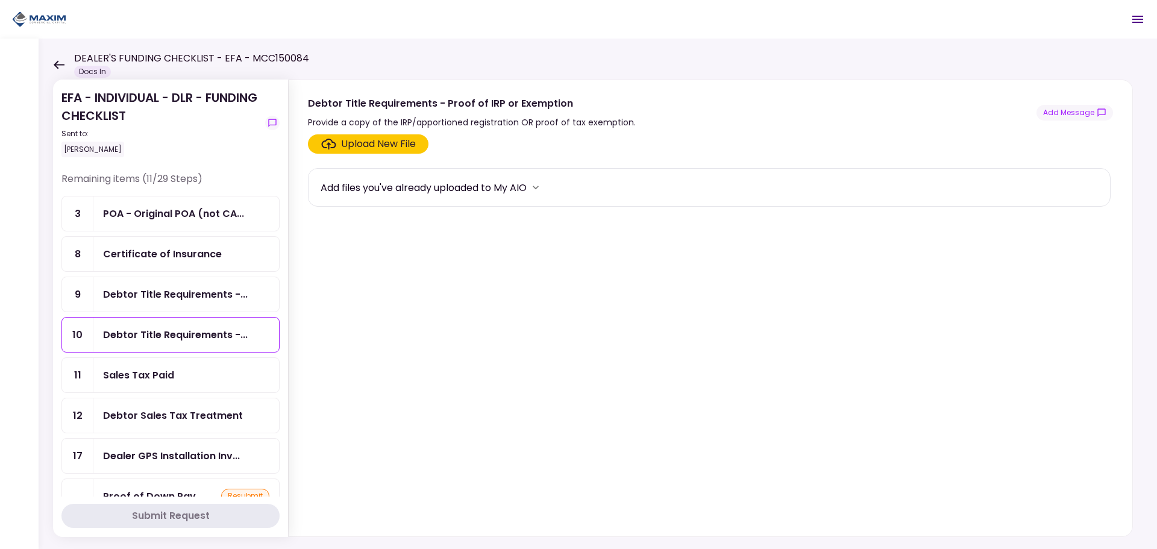
click at [142, 374] on div "Sales Tax Paid" at bounding box center [138, 375] width 71 height 15
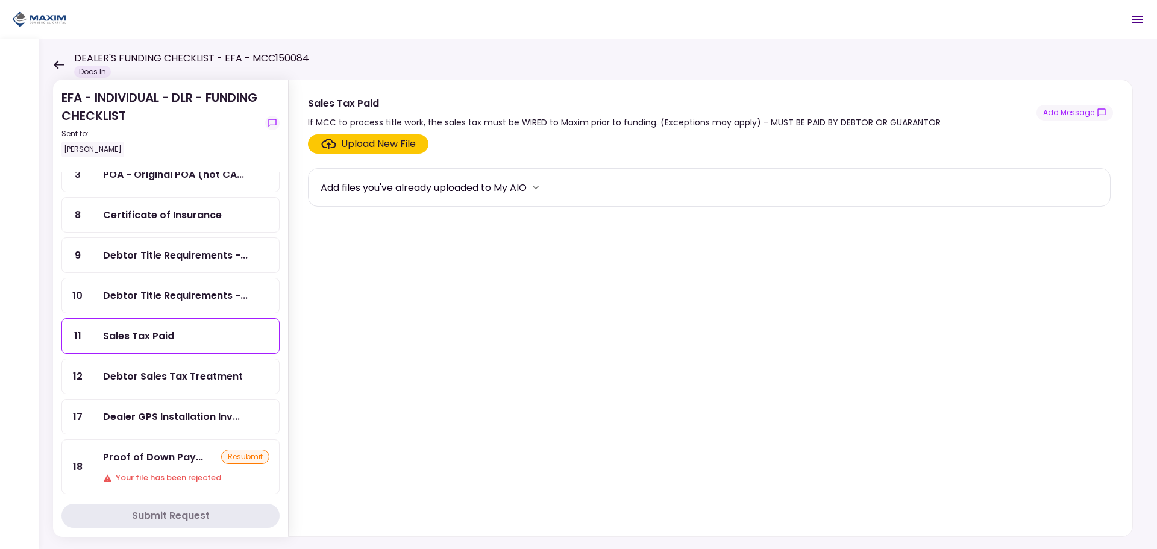
scroll to position [60, 0]
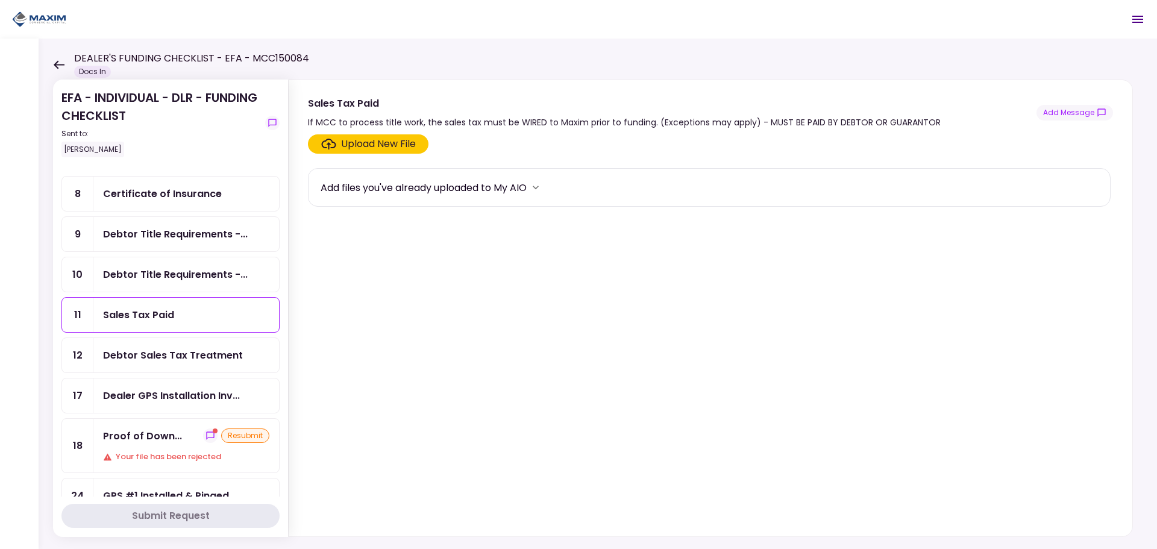
click at [166, 344] on div "Debtor Sales Tax Treatment" at bounding box center [186, 355] width 186 height 34
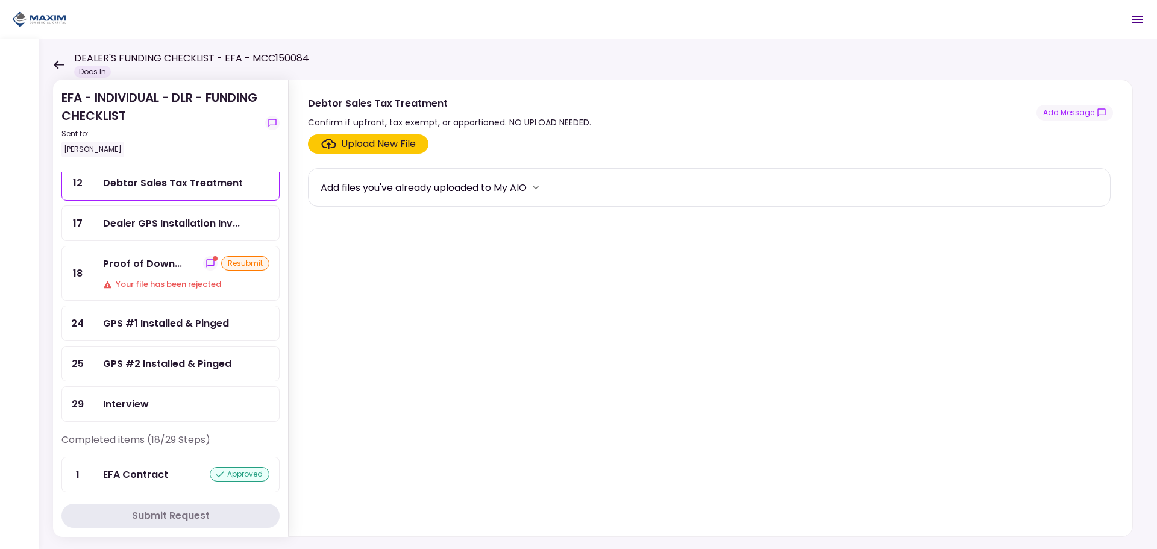
scroll to position [241, 0]
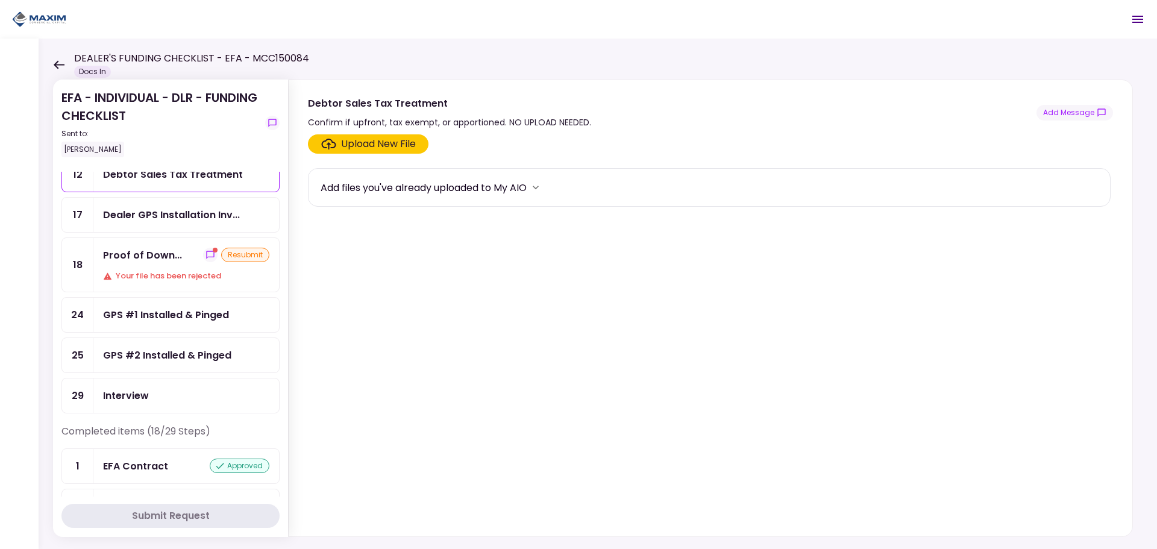
click at [132, 263] on div "Proof of Down... resubmit Your file has been rejected" at bounding box center [186, 265] width 186 height 54
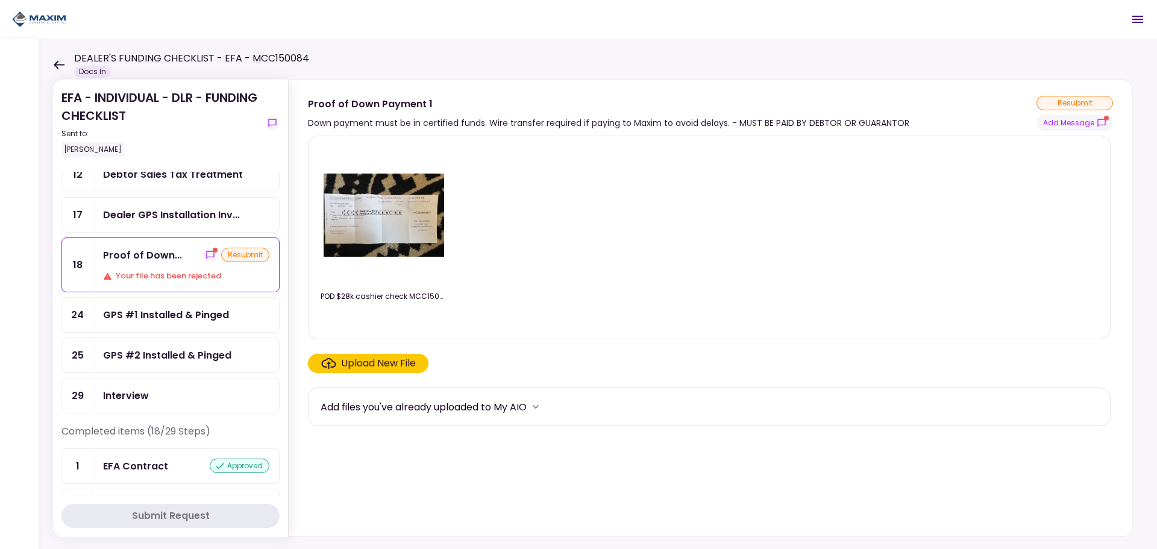
click at [672, 509] on section "POD $28k cashier check MCC150084 [PERSON_NAME] [DATE]pdf Upload New File Add fi…" at bounding box center [710, 334] width 805 height 396
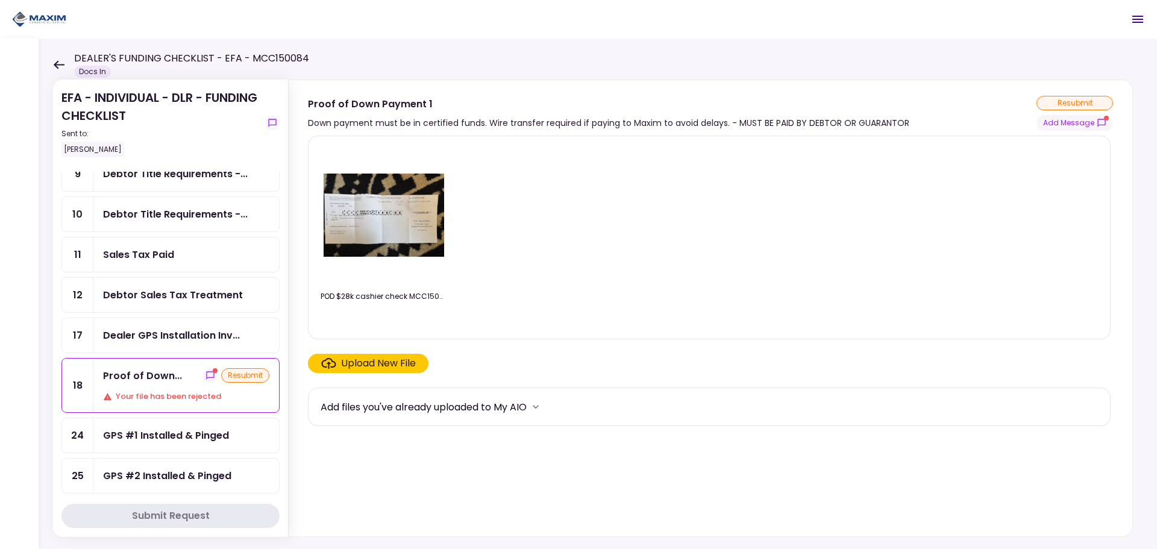
scroll to position [181, 0]
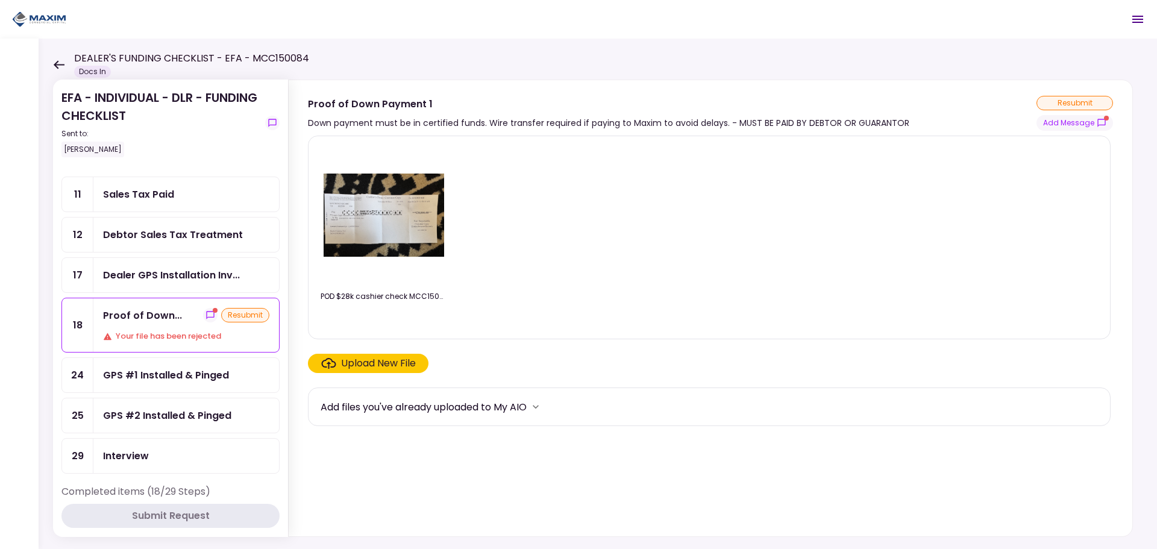
click at [167, 228] on div "Debtor Sales Tax Treatment" at bounding box center [173, 234] width 140 height 15
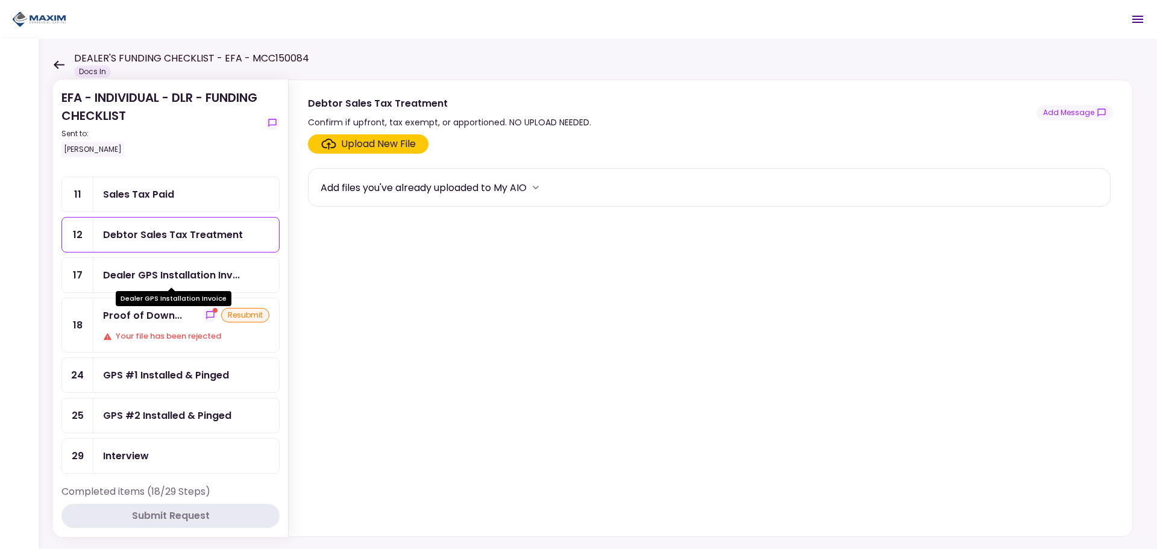
click at [156, 279] on div "Dealer GPS Installation Inv..." at bounding box center [171, 275] width 137 height 15
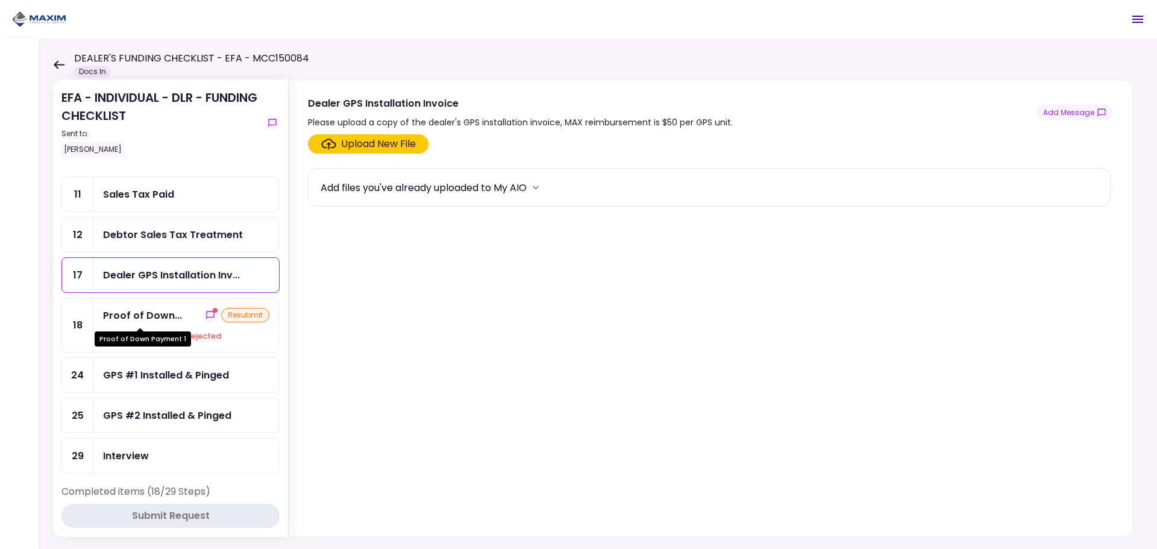
click at [144, 318] on div "Proof of Down..." at bounding box center [142, 315] width 79 height 15
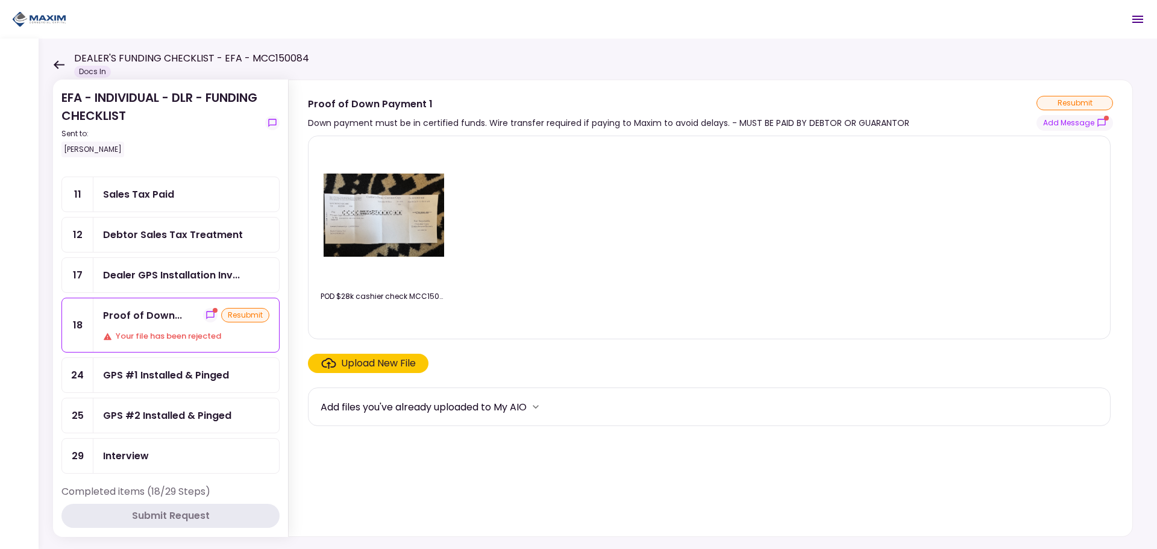
click at [156, 377] on div "GPS #1 Installed & Pinged" at bounding box center [166, 375] width 126 height 15
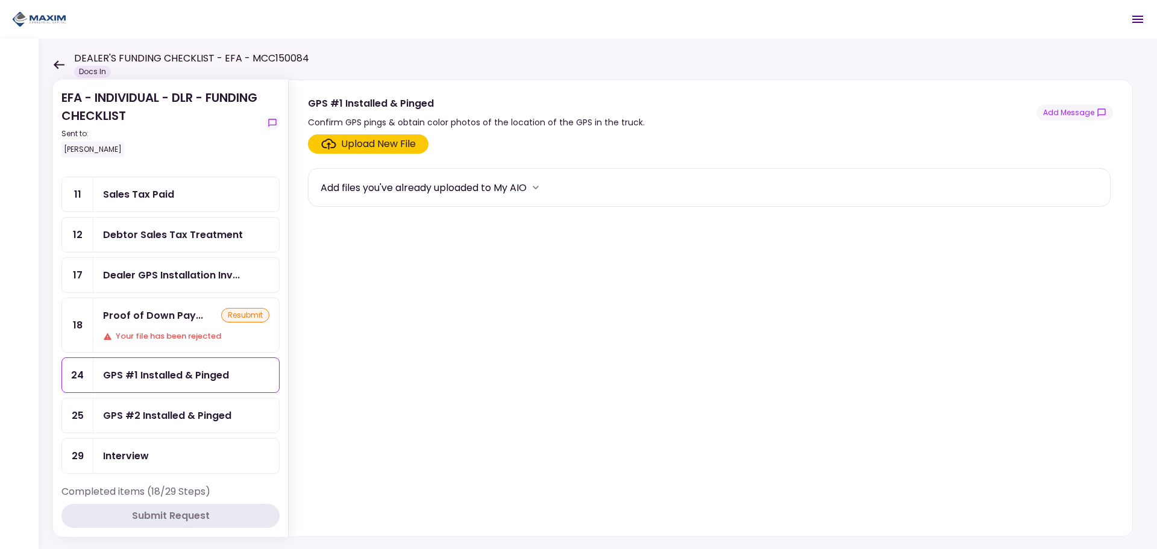
click at [143, 405] on div "GPS #2 Installed & Pinged" at bounding box center [186, 415] width 186 height 34
click at [119, 449] on div "Interview" at bounding box center [126, 456] width 46 height 15
